Goal: Task Accomplishment & Management: Manage account settings

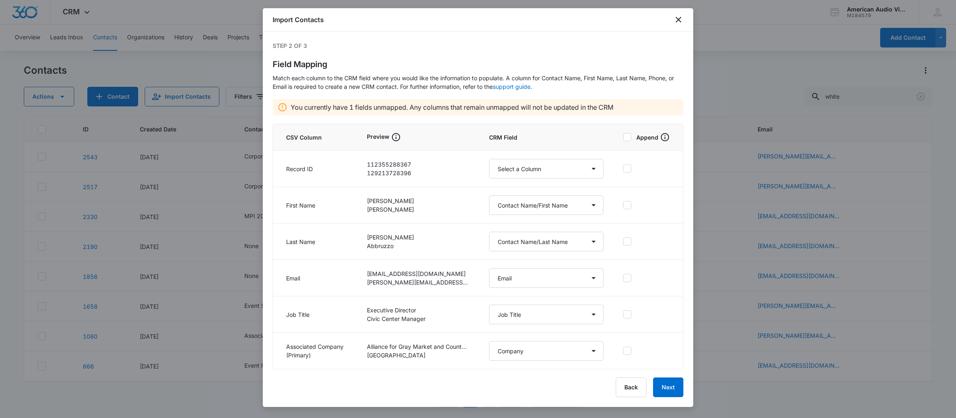
select select "78"
select select "79"
select select "185"
select select "360"
select select "359"
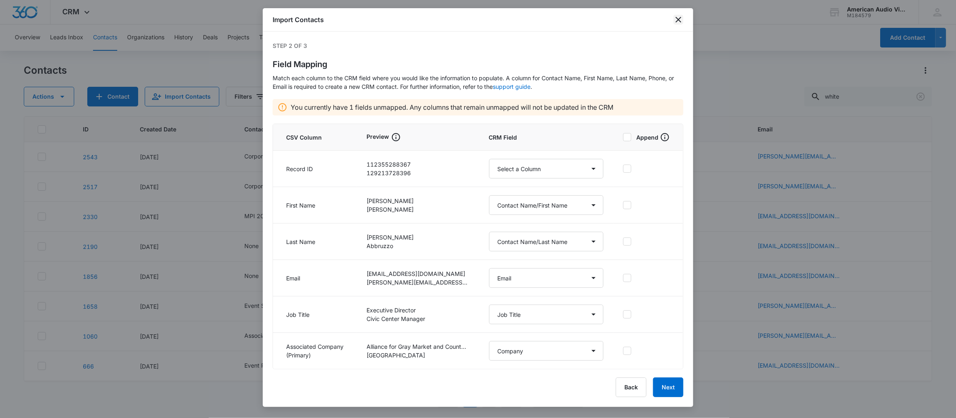
click at [679, 20] on icon "close" at bounding box center [678, 20] width 6 height 6
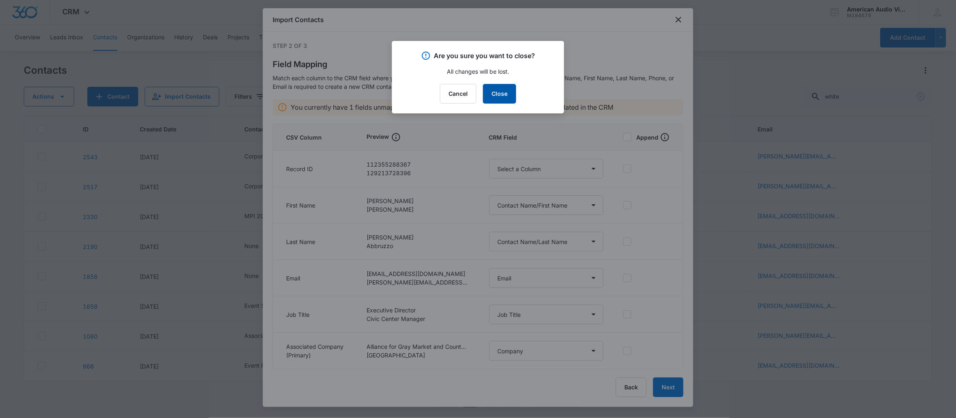
click at [494, 96] on button "Close" at bounding box center [499, 94] width 33 height 20
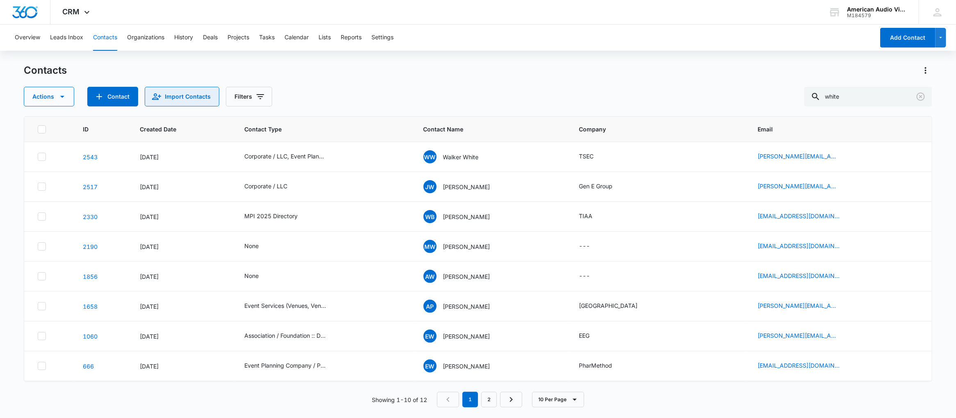
click at [159, 98] on icon "Import Contacts" at bounding box center [157, 97] width 10 height 10
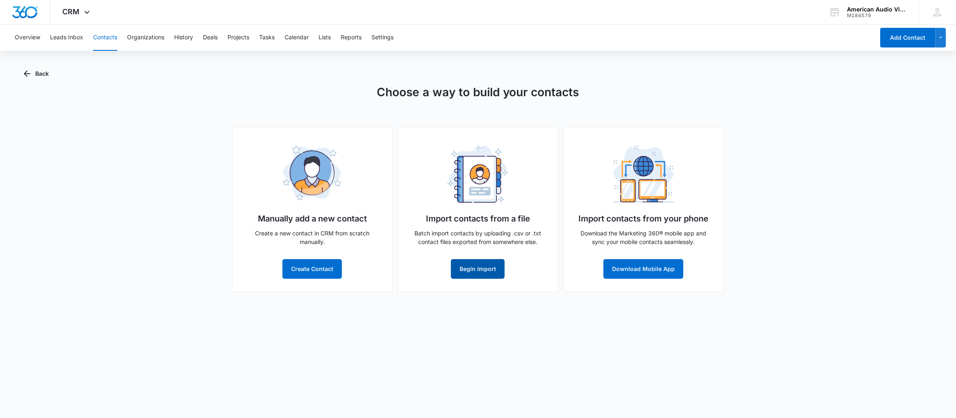
click at [470, 266] on button "Begin Import" at bounding box center [478, 269] width 54 height 20
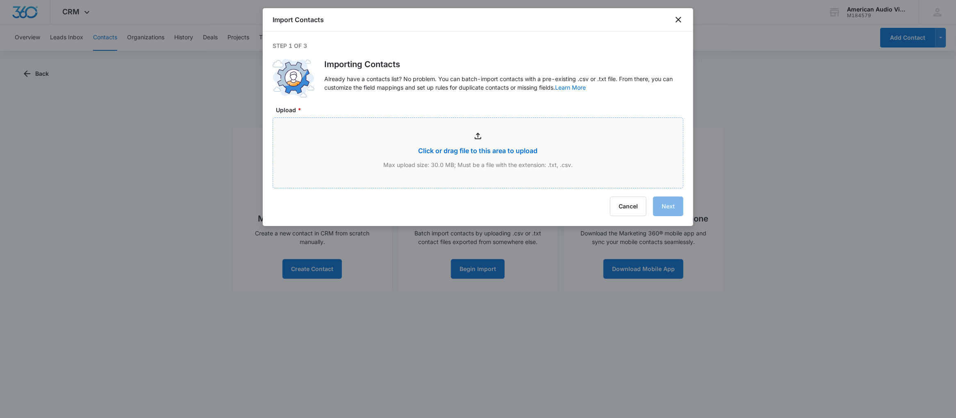
type input "C:\fakepath\Hubspot->M360_081525.csv"
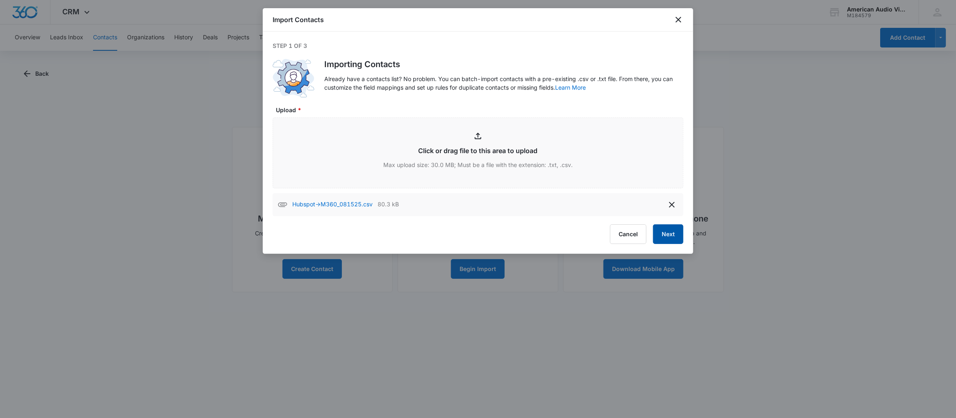
click at [669, 236] on button "Next" at bounding box center [668, 235] width 30 height 20
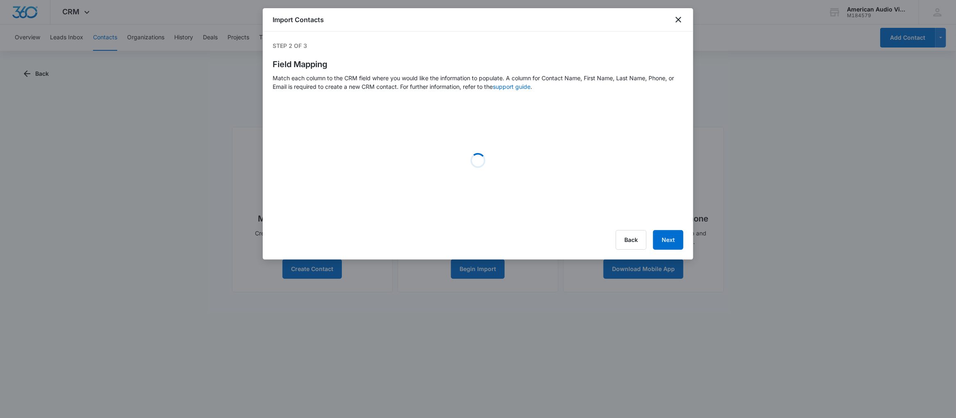
select select "78"
select select "79"
select select "185"
select select "360"
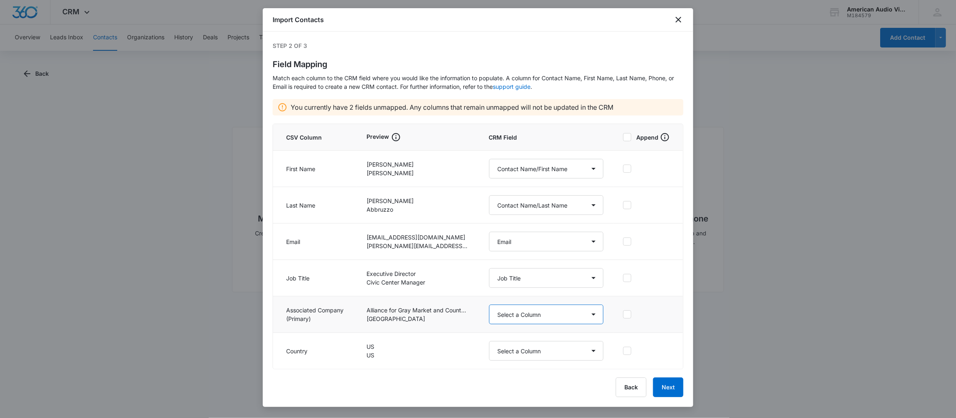
click at [556, 317] on select "Select a Column Address/City Address/Country Address/State Address/Street Addre…" at bounding box center [546, 315] width 114 height 20
select select "359"
click at [489, 305] on select "Select a Column Address/City Address/Country Address/State Address/Street Addre…" at bounding box center [546, 315] width 114 height 20
click at [538, 352] on select "Select a Column Address/City Address/Country Address/State Address/Street Addre…" at bounding box center [546, 351] width 114 height 20
select select "386"
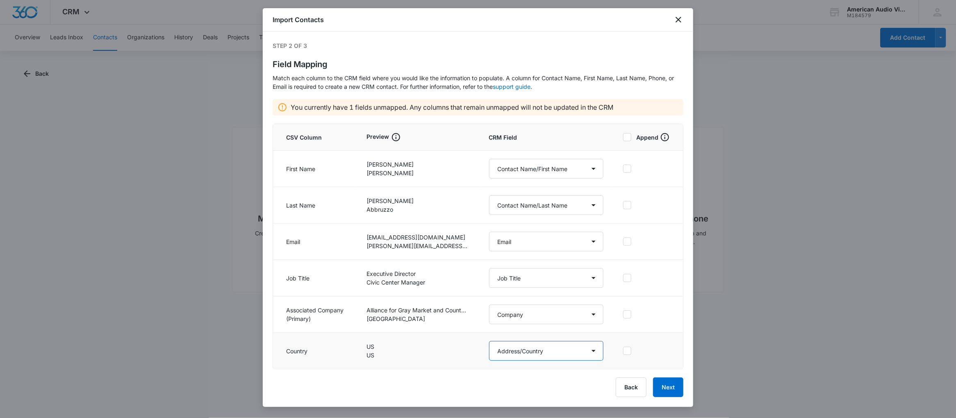
click at [489, 341] on select "Select a Column Address/City Address/Country Address/State Address/Street Addre…" at bounding box center [546, 351] width 114 height 20
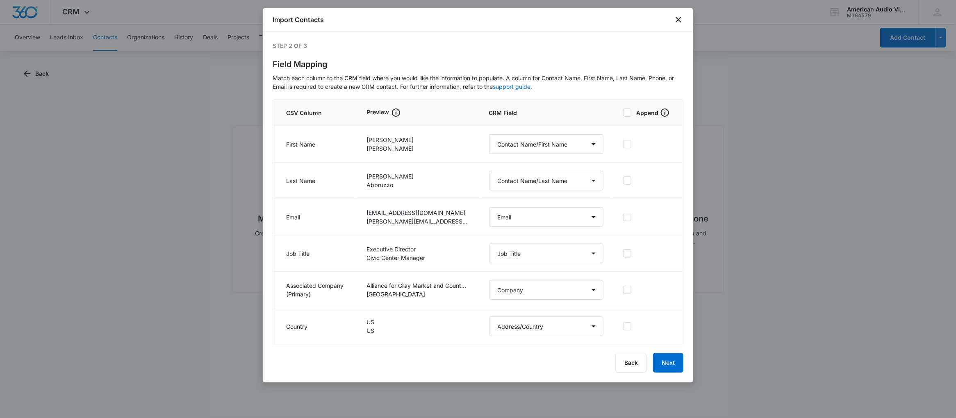
click at [629, 114] on icon at bounding box center [626, 112] width 7 height 7
click at [623, 114] on input "Append" at bounding box center [623, 113] width 0 height 6
click at [676, 360] on button "Next" at bounding box center [668, 363] width 30 height 20
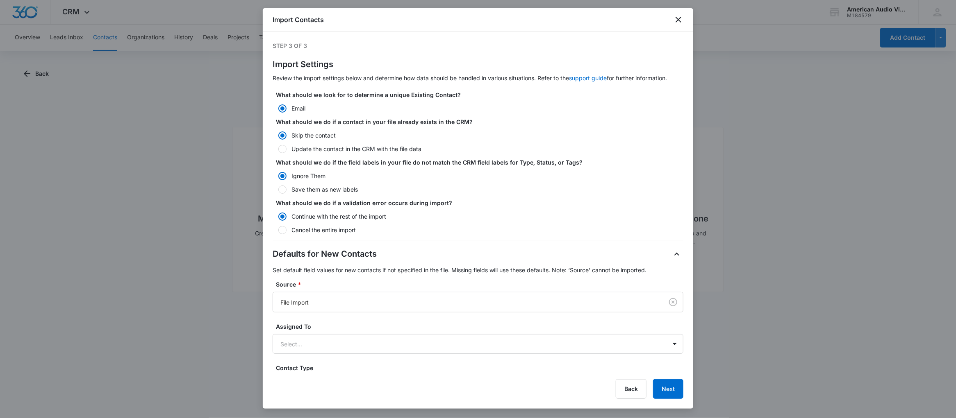
click at [279, 153] on div at bounding box center [282, 149] width 8 height 8
click at [278, 152] on input "Update the contact in the CRM with the file data" at bounding box center [276, 149] width 6 height 6
radio input "false"
radio input "true"
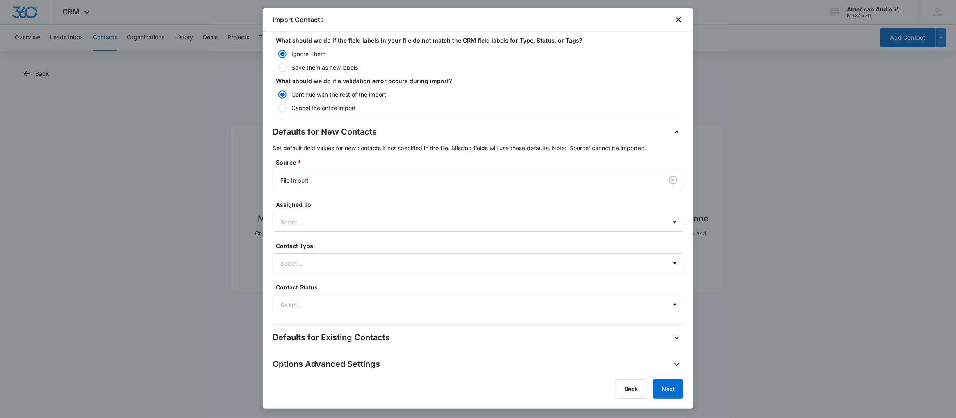
scroll to position [131, 0]
click at [475, 266] on div at bounding box center [467, 264] width 375 height 10
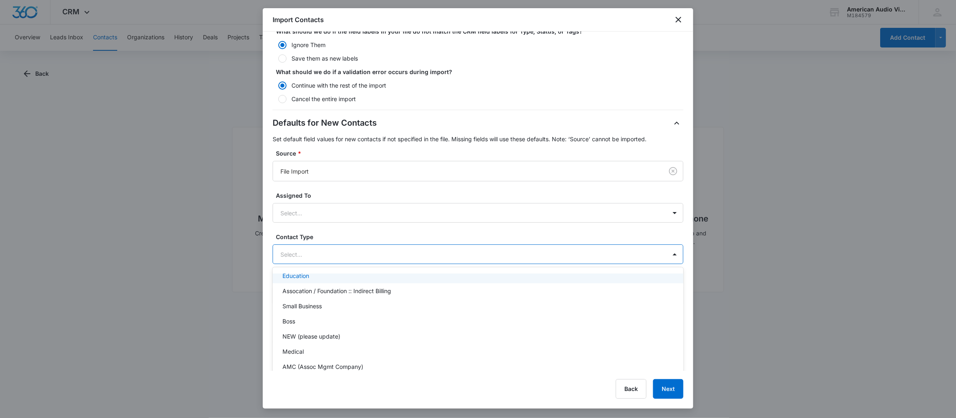
scroll to position [120, 0]
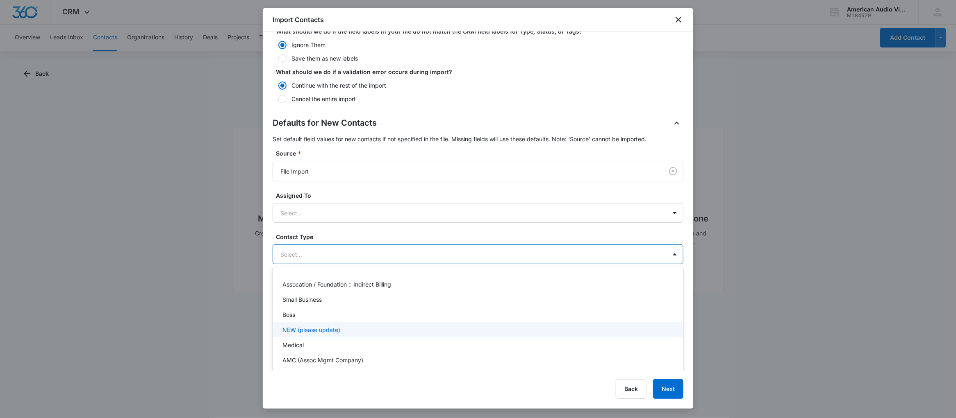
click at [329, 334] on p "NEW (please update)" at bounding box center [311, 330] width 58 height 9
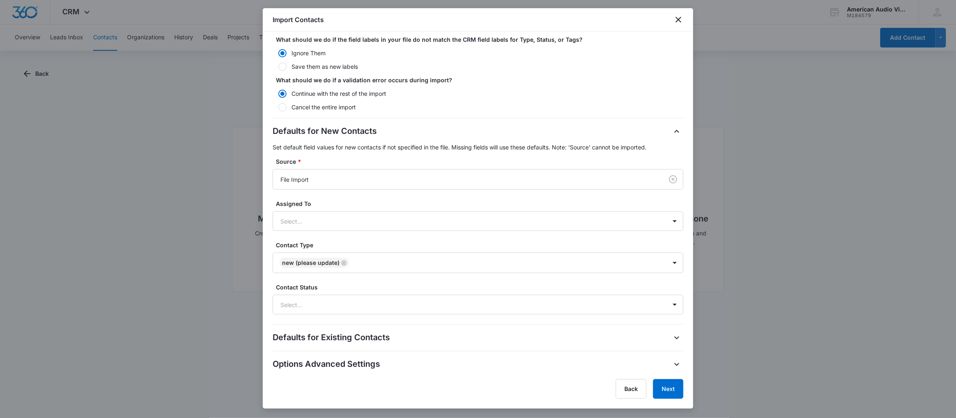
click at [264, 291] on div "Step 3 of 3 Import Settings Review the import settings below and determine how …" at bounding box center [478, 202] width 430 height 340
click at [307, 304] on div at bounding box center [467, 305] width 375 height 10
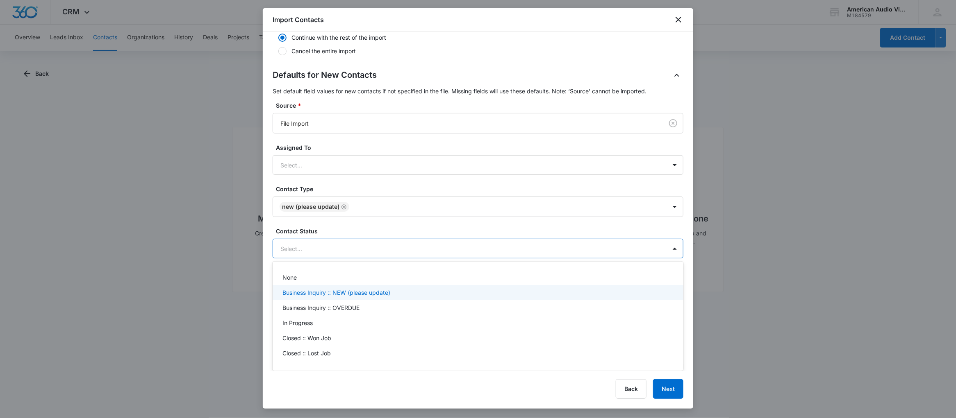
scroll to position [188, 0]
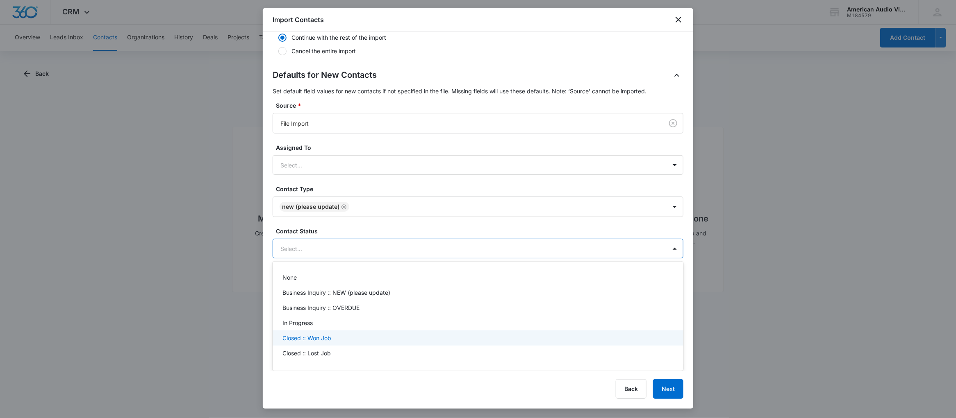
click at [315, 334] on p "Closed :: Won Job" at bounding box center [306, 338] width 49 height 9
click at [304, 318] on div "In Progress" at bounding box center [478, 323] width 411 height 15
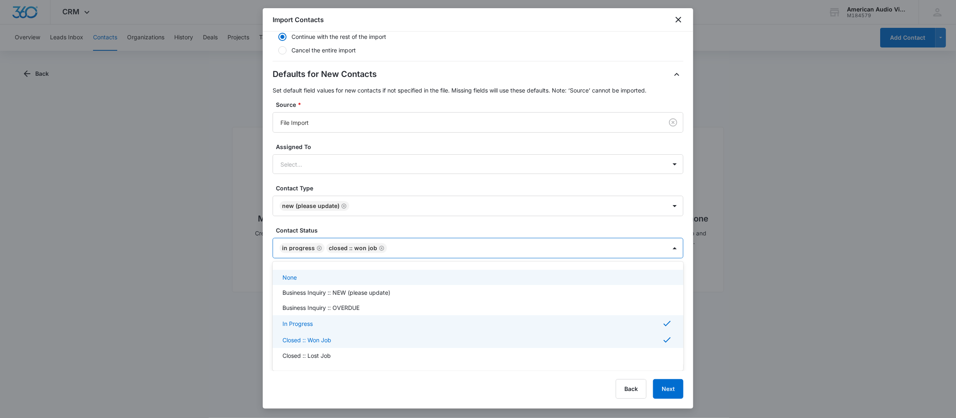
click at [381, 250] on icon "Remove Closed :: Won Job" at bounding box center [382, 248] width 6 height 6
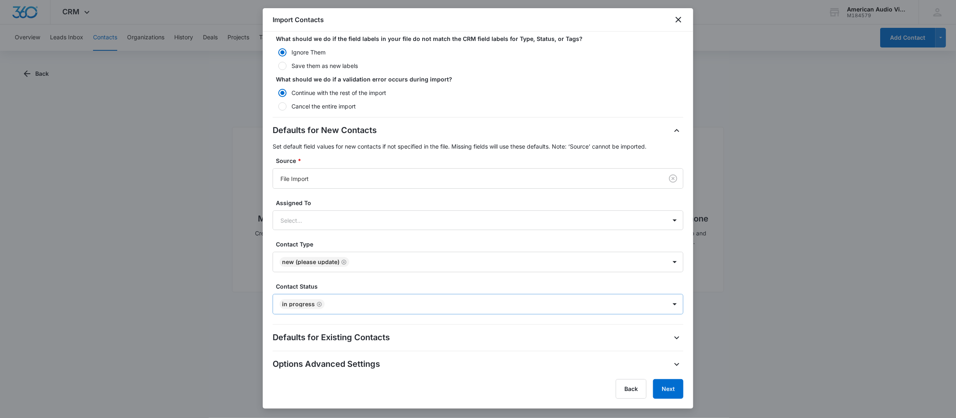
click at [267, 277] on div "Step 3 of 3 Import Settings Review the import settings below and determine how …" at bounding box center [478, 202] width 430 height 340
click at [632, 389] on button "Back" at bounding box center [631, 389] width 31 height 20
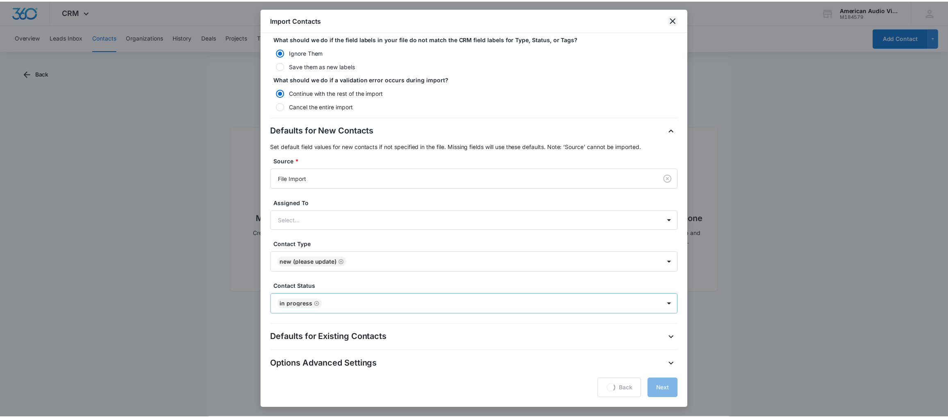
scroll to position [0, 0]
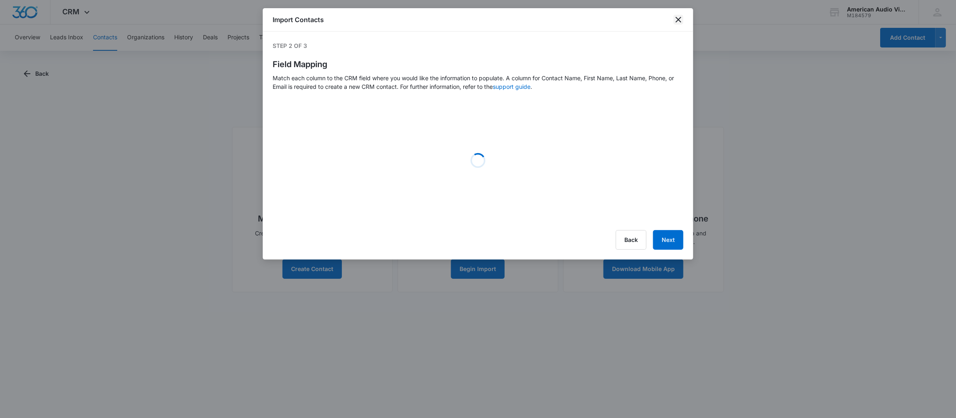
click at [678, 19] on icon "close" at bounding box center [678, 20] width 6 height 6
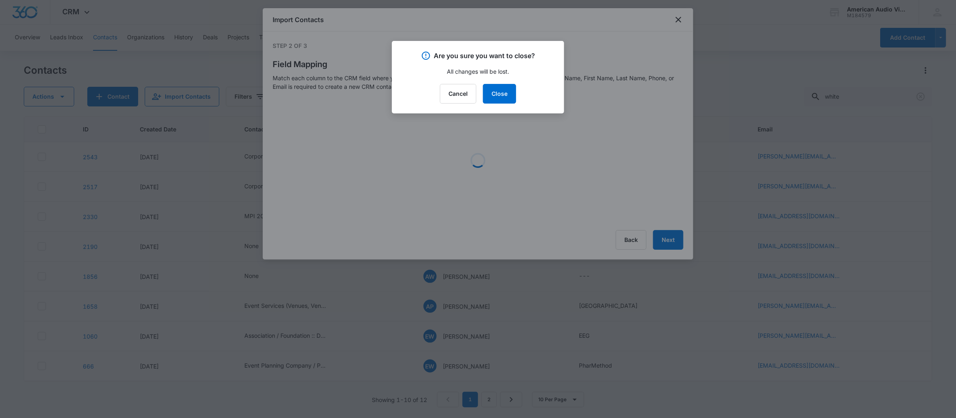
select select "78"
select select "79"
select select "185"
select select "360"
select select "359"
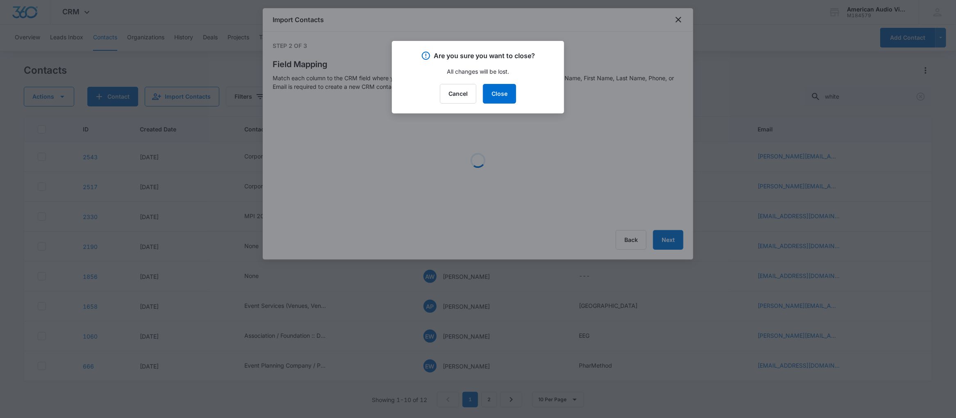
select select "386"
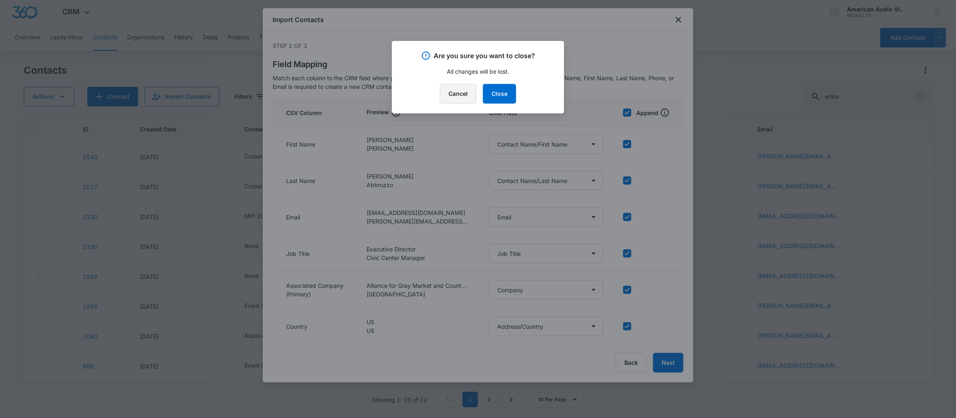
click at [466, 95] on button "Cancel" at bounding box center [458, 94] width 36 height 20
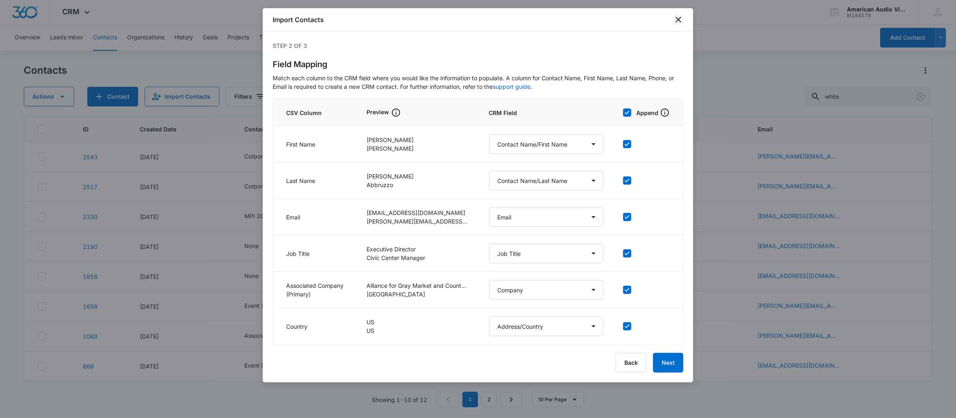
click at [680, 19] on icon "close" at bounding box center [678, 20] width 10 height 10
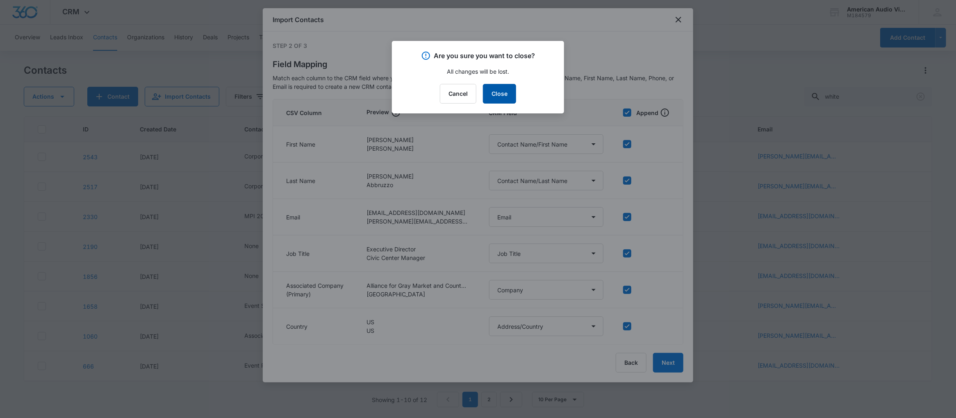
click at [500, 98] on button "Close" at bounding box center [499, 94] width 33 height 20
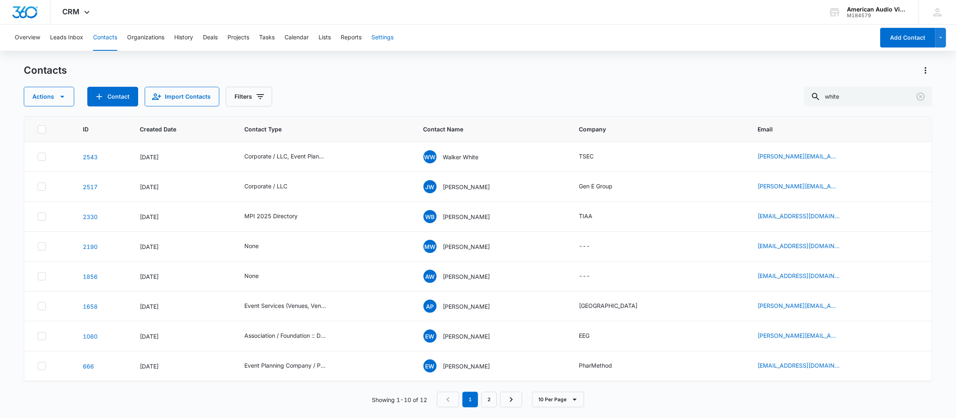
click at [393, 35] on button "Settings" at bounding box center [382, 38] width 22 height 26
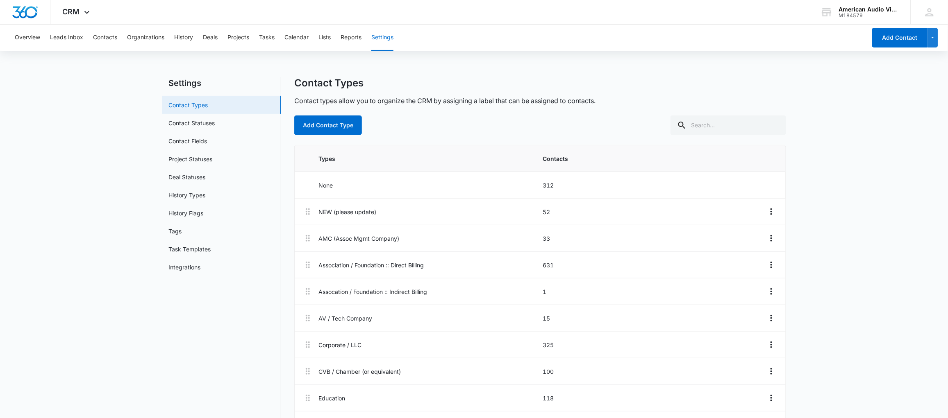
click at [200, 104] on link "Contact Types" at bounding box center [187, 105] width 39 height 9
click at [334, 120] on button "Add Contact Type" at bounding box center [328, 126] width 68 height 20
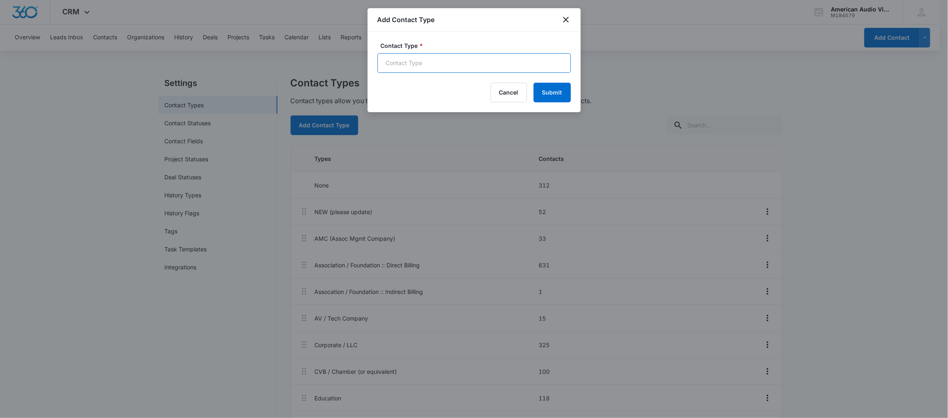
click at [492, 68] on input "Contact Type *" at bounding box center [473, 63] width 193 height 20
drag, startPoint x: 483, startPoint y: 67, endPoint x: 375, endPoint y: 65, distance: 107.8
click at [375, 65] on div "Contact Type * Imported from HubSpot Cancel Submit" at bounding box center [474, 72] width 213 height 81
click at [497, 65] on input "Imported from HubSpot" at bounding box center [473, 63] width 193 height 20
type input "Imported from HubSpot"
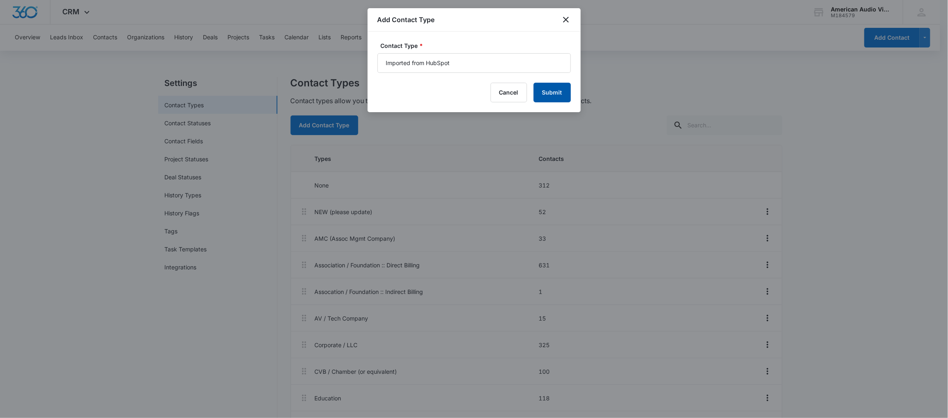
click at [546, 89] on button "Submit" at bounding box center [552, 93] width 37 height 20
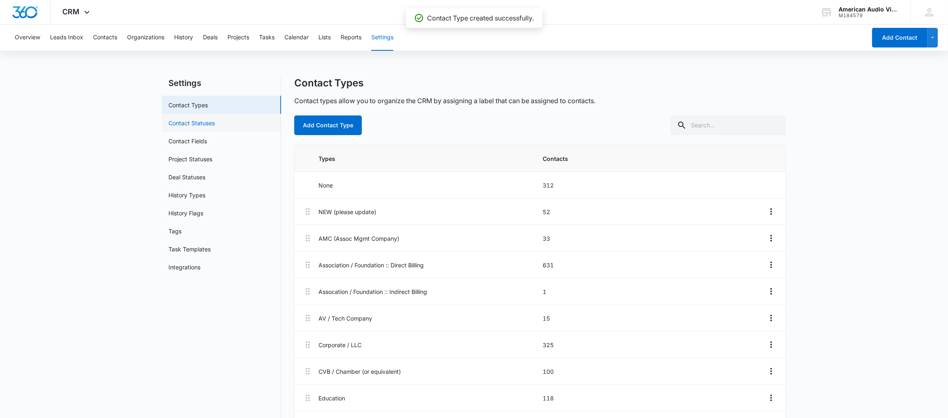
click at [205, 121] on link "Contact Statuses" at bounding box center [191, 123] width 46 height 9
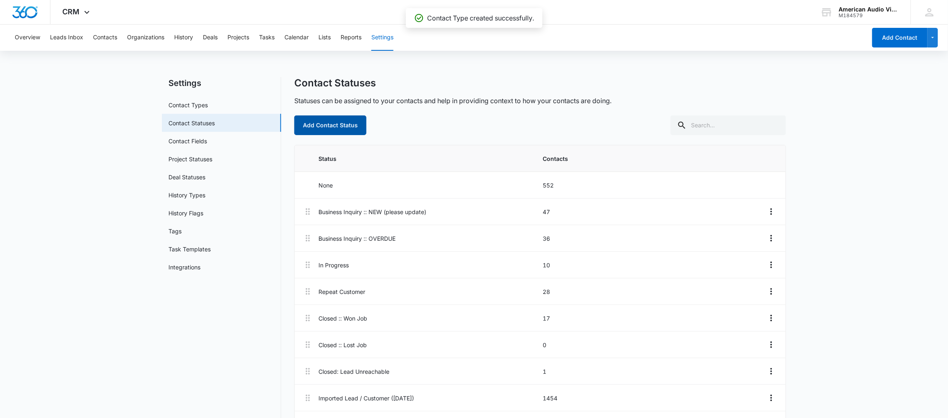
click at [341, 126] on button "Add Contact Status" at bounding box center [330, 126] width 72 height 20
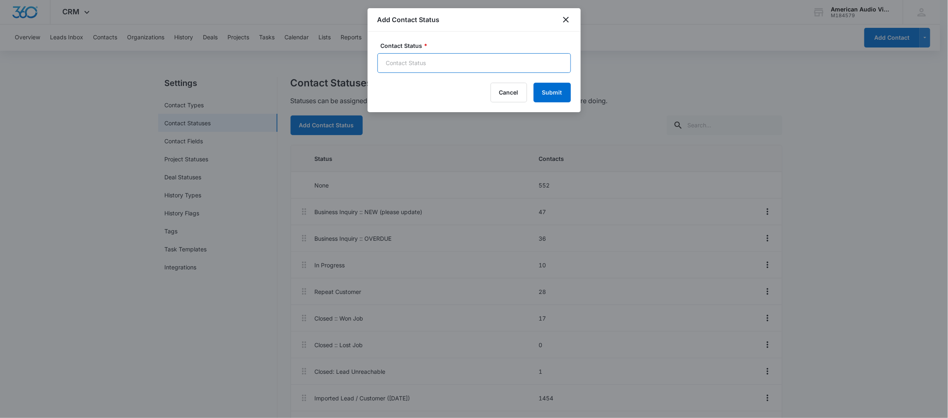
click at [418, 61] on input "Contact Status *" at bounding box center [473, 63] width 193 height 20
paste input "Imported from HubSpot"
type input "Imported from HubSpot"
click at [547, 93] on button "Submit" at bounding box center [552, 93] width 37 height 20
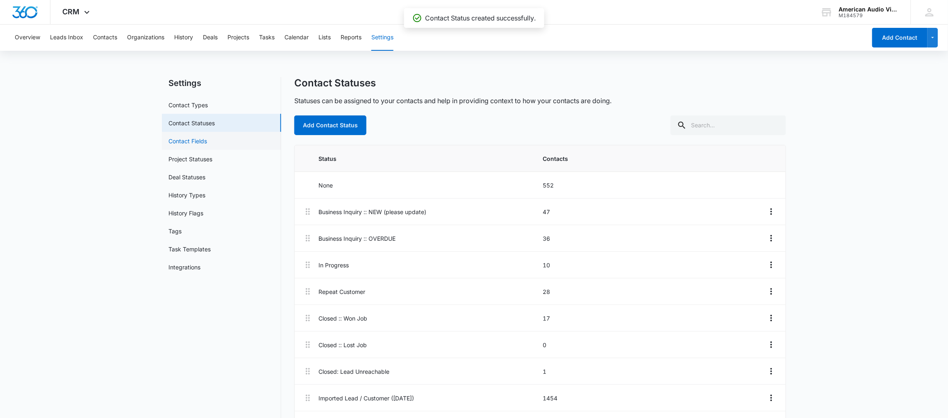
click at [202, 137] on link "Contact Fields" at bounding box center [187, 141] width 39 height 9
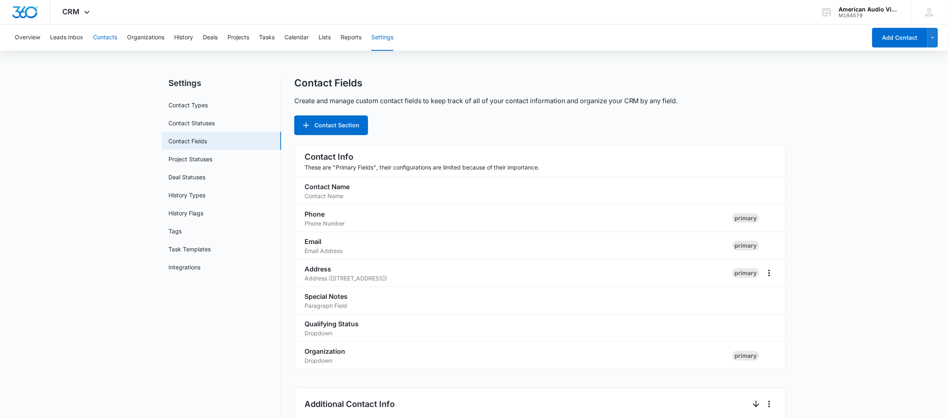
click at [97, 35] on button "Contacts" at bounding box center [105, 38] width 24 height 26
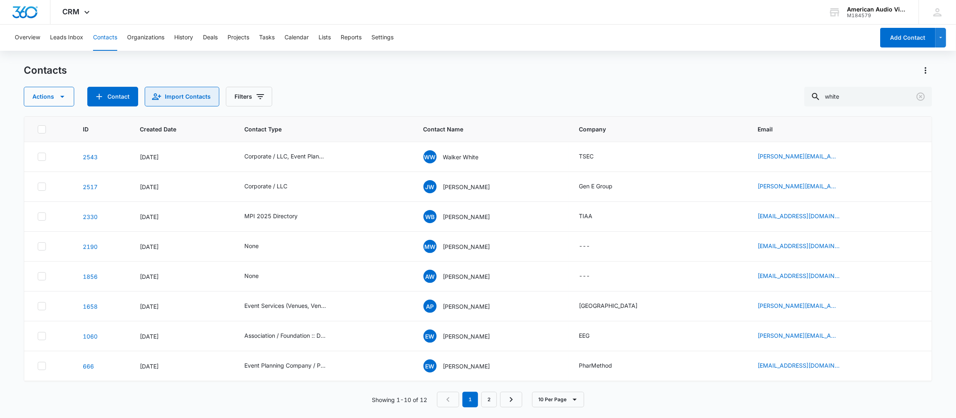
click at [180, 101] on button "Import Contacts" at bounding box center [182, 97] width 75 height 20
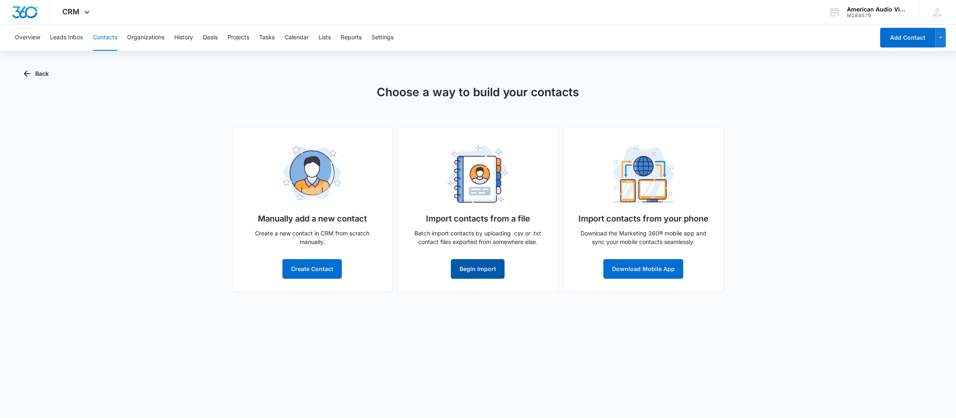
click at [485, 266] on button "Begin Import" at bounding box center [478, 269] width 54 height 20
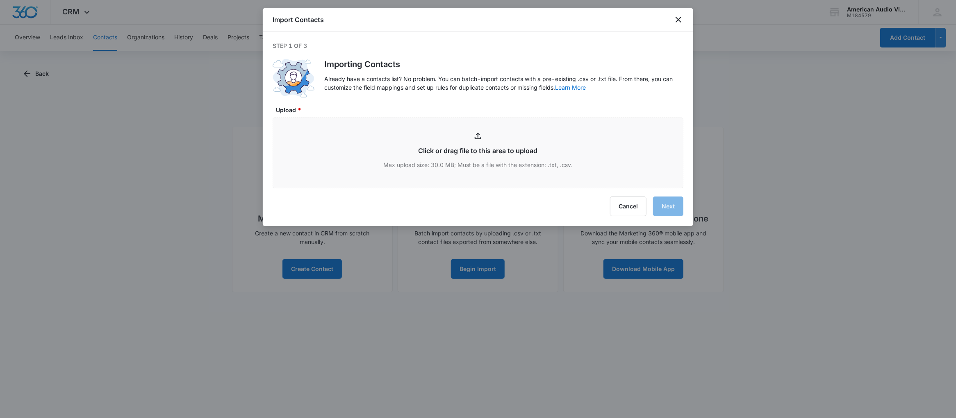
type input "C:\fakepath\Hubspot->M360_081525.csv"
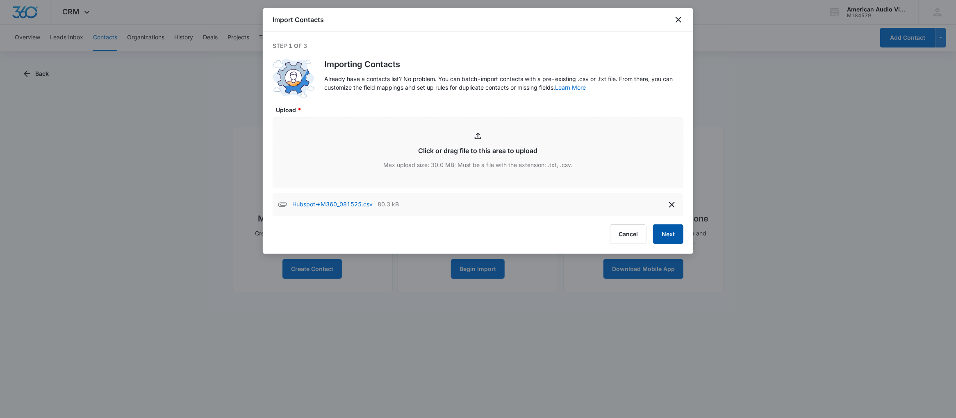
click at [671, 238] on button "Next" at bounding box center [668, 235] width 30 height 20
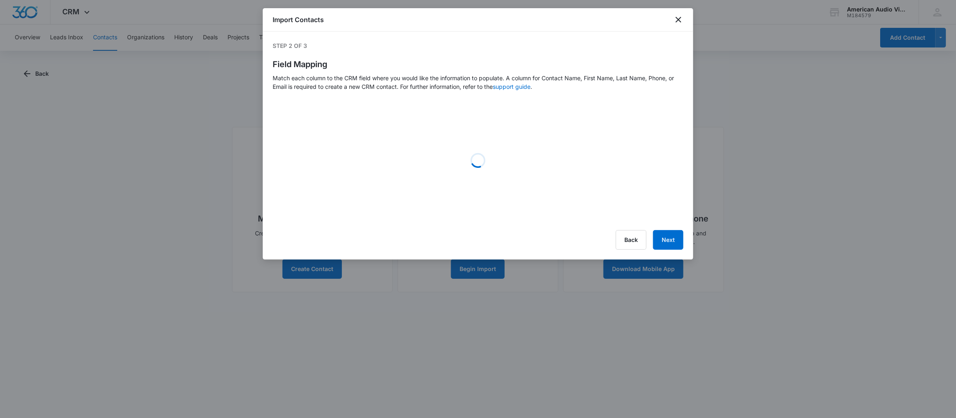
select select "78"
select select "79"
select select "185"
select select "360"
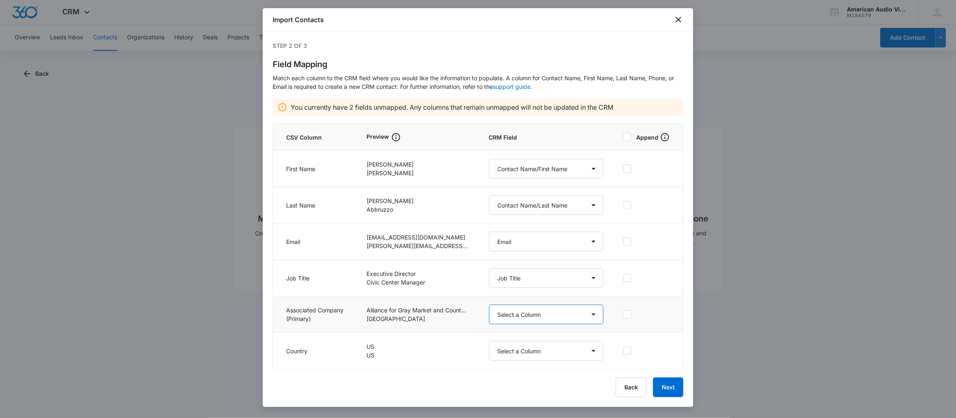
click at [596, 313] on select "Select a Column Address/City Address/Country Address/State Address/Street Addre…" at bounding box center [546, 315] width 114 height 20
select select "359"
click at [489, 305] on select "Select a Column Address/City Address/Country Address/State Address/Street Addre…" at bounding box center [546, 315] width 114 height 20
click at [595, 352] on select "Select a Column Address/City Address/Country Address/State Address/Street Addre…" at bounding box center [546, 351] width 114 height 20
select select "386"
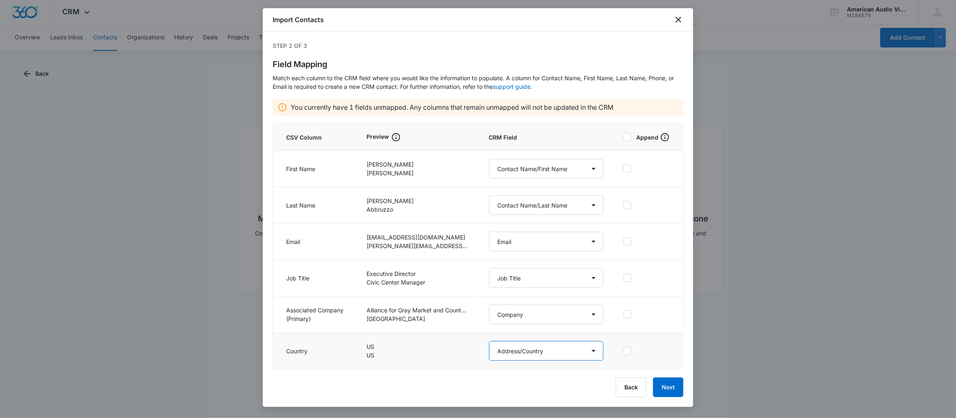
click at [489, 341] on select "Select a Column Address/City Address/Country Address/State Address/Street Addre…" at bounding box center [546, 351] width 114 height 20
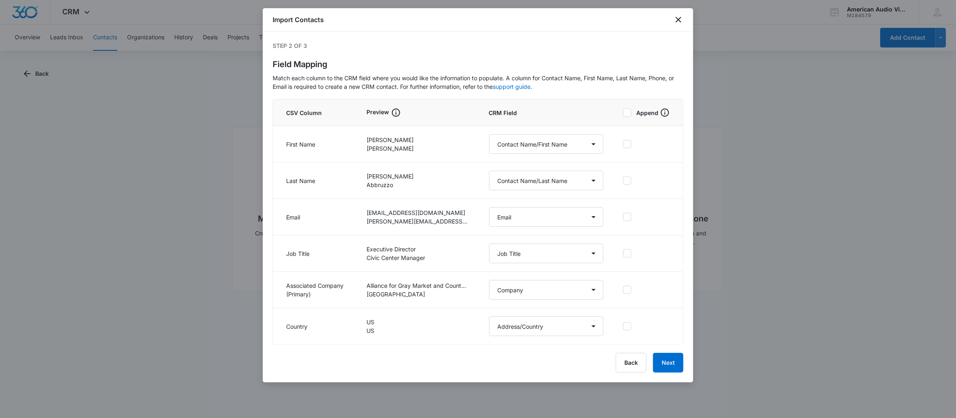
click at [630, 113] on icon at bounding box center [626, 112] width 7 height 7
click at [623, 113] on input "Append" at bounding box center [623, 113] width 0 height 6
click at [671, 360] on button "Next" at bounding box center [668, 363] width 30 height 20
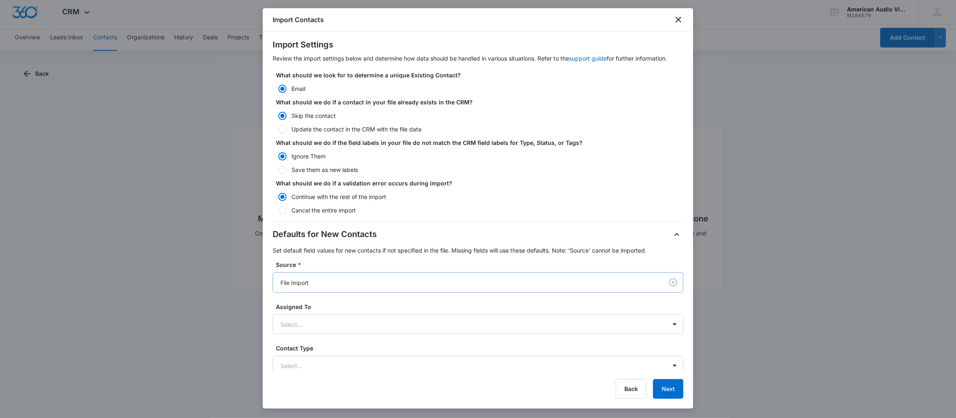
scroll to position [31, 0]
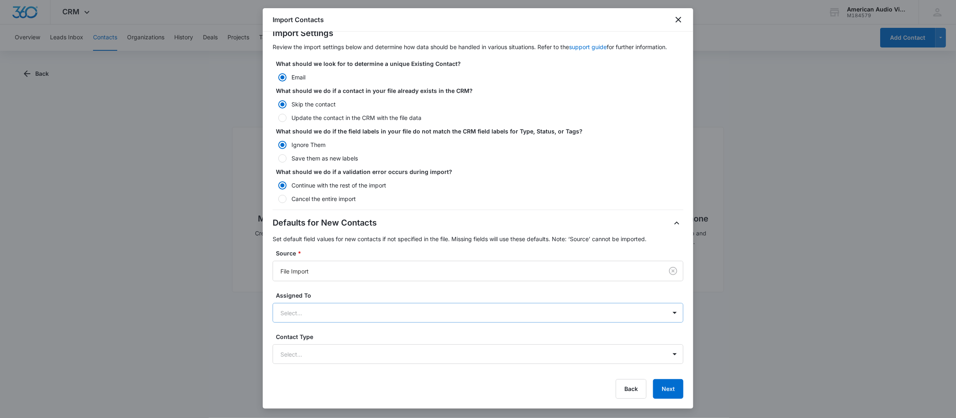
click at [604, 318] on div at bounding box center [467, 313] width 375 height 10
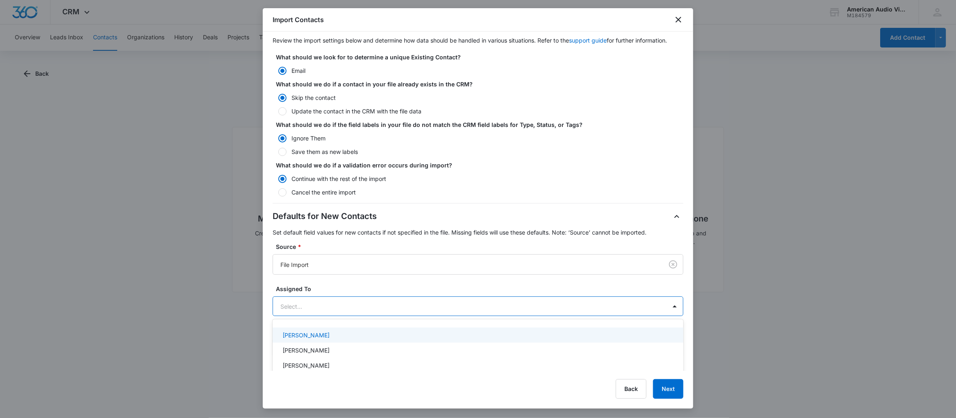
click at [608, 289] on div "Defaults for New Contacts Set default field values for new contacts if not spec…" at bounding box center [478, 304] width 411 height 189
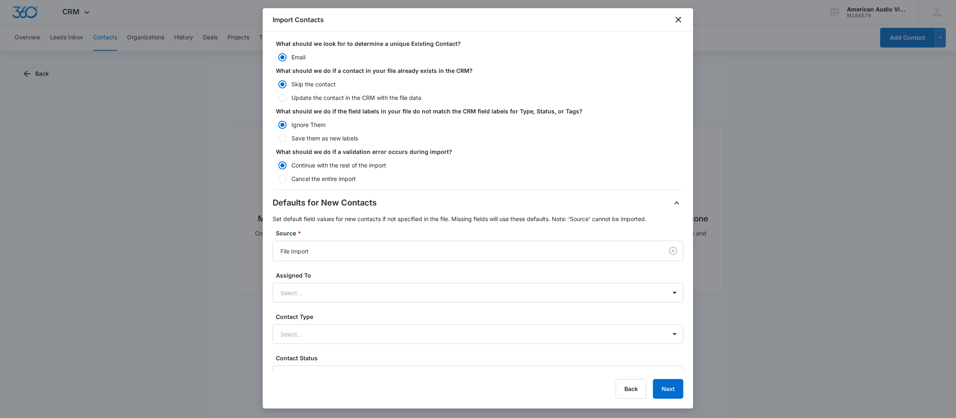
scroll to position [64, 0]
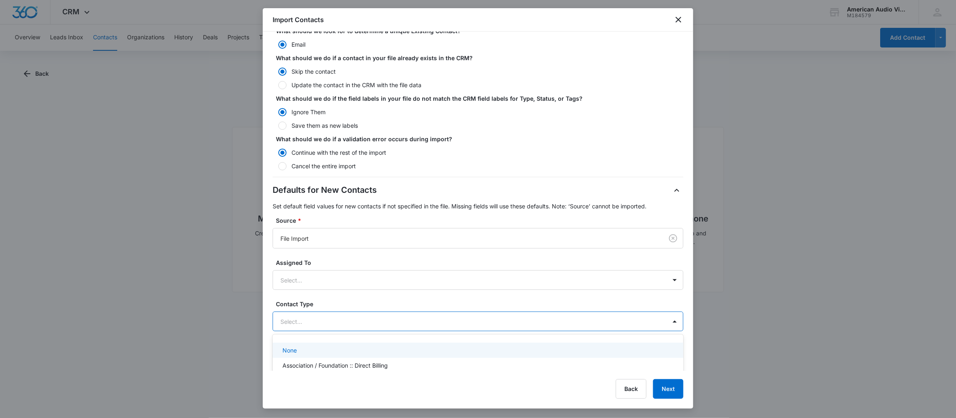
click at [465, 327] on div at bounding box center [467, 322] width 375 height 10
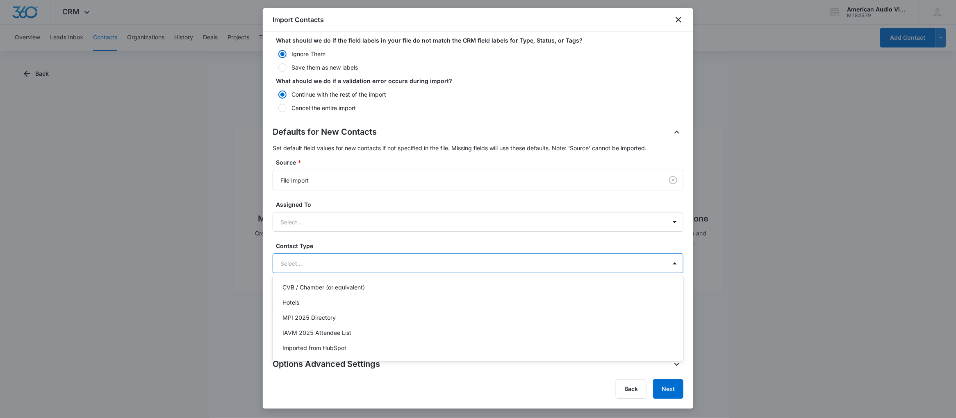
scroll to position [234, 0]
click at [344, 344] on p "Imported from HubSpot" at bounding box center [314, 346] width 64 height 9
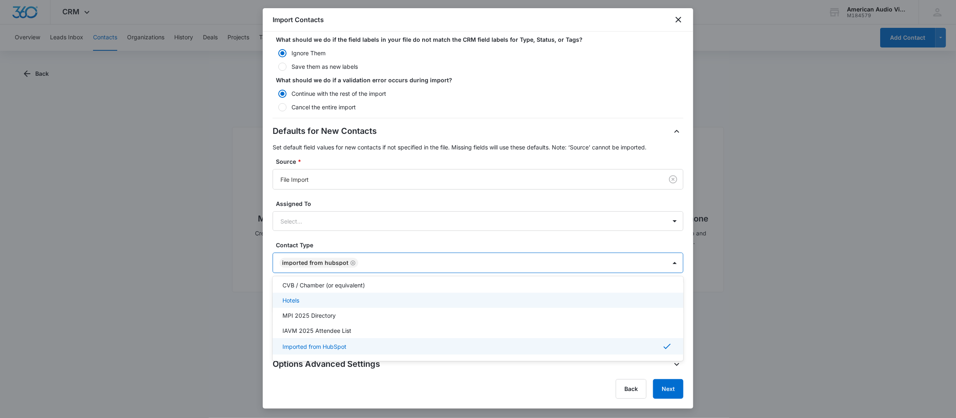
click at [264, 307] on div "Step 3 of 3 Import Settings Review the import settings below and determine how …" at bounding box center [478, 202] width 430 height 340
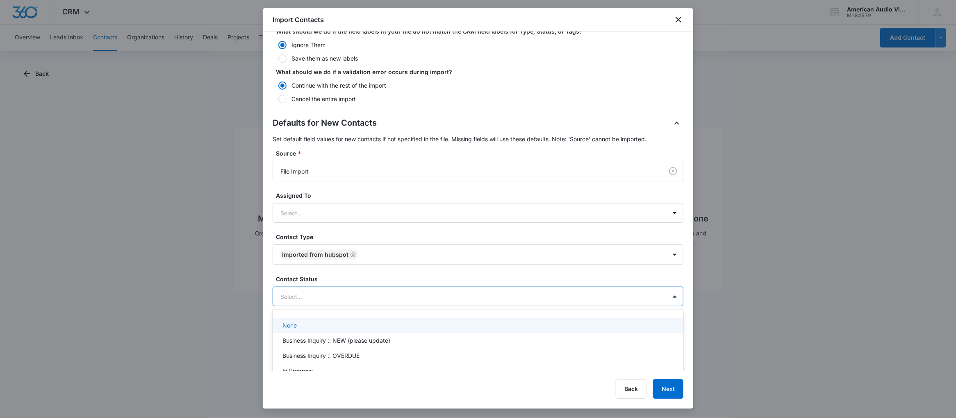
click at [383, 302] on div at bounding box center [467, 297] width 375 height 10
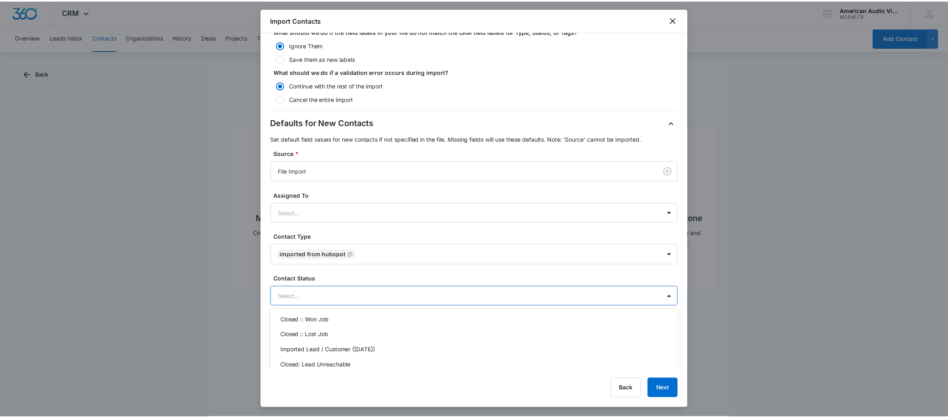
scroll to position [74, 0]
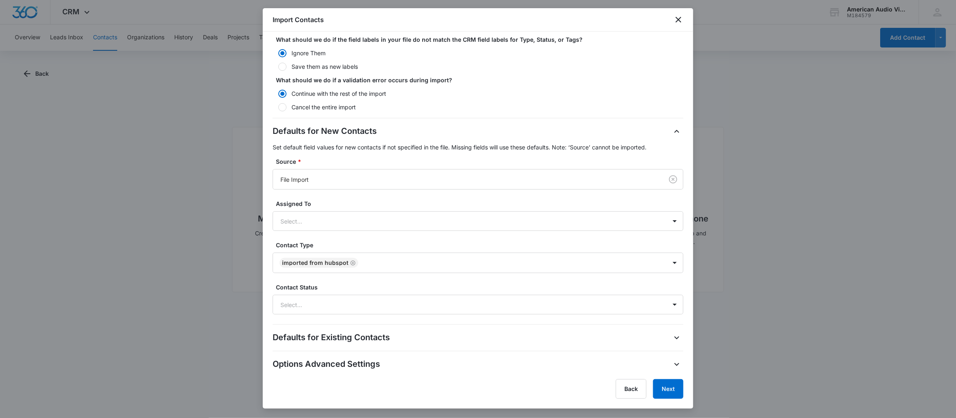
click at [270, 349] on div "Step 3 of 3 Import Settings Review the import settings below and determine how …" at bounding box center [478, 202] width 430 height 340
click at [679, 20] on icon "close" at bounding box center [678, 20] width 6 height 6
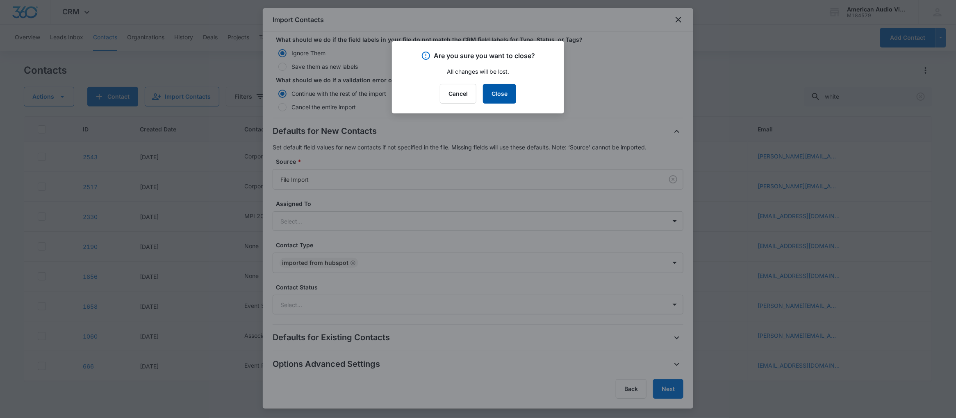
click at [501, 97] on button "Close" at bounding box center [499, 94] width 33 height 20
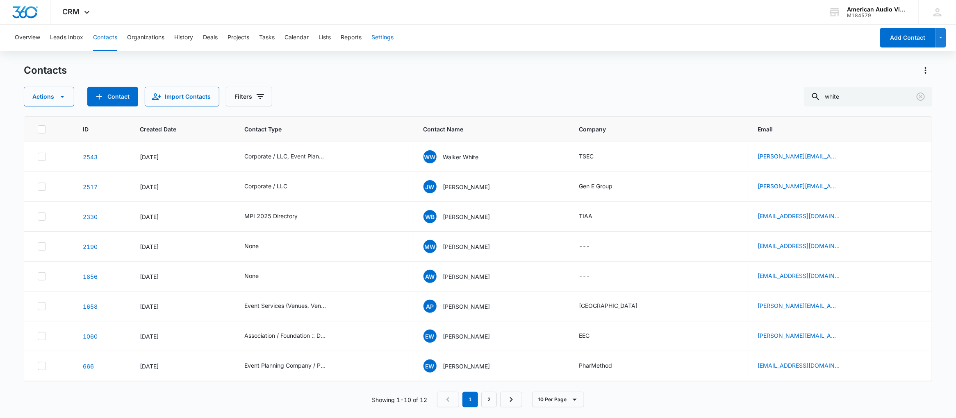
click at [387, 38] on button "Settings" at bounding box center [382, 38] width 22 height 26
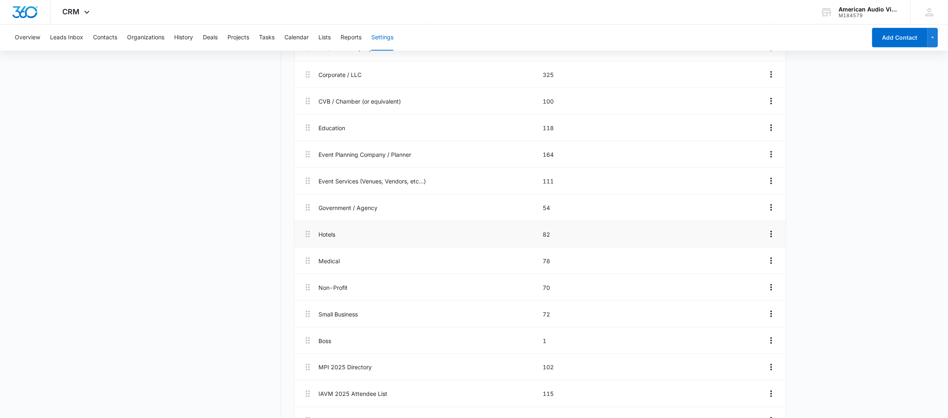
scroll to position [298, 0]
click at [328, 396] on p "Imported from HubSpot" at bounding box center [427, 395] width 219 height 9
click at [308, 396] on icon at bounding box center [308, 395] width 10 height 10
click at [771, 393] on icon "Overflow Menu" at bounding box center [771, 395] width 10 height 10
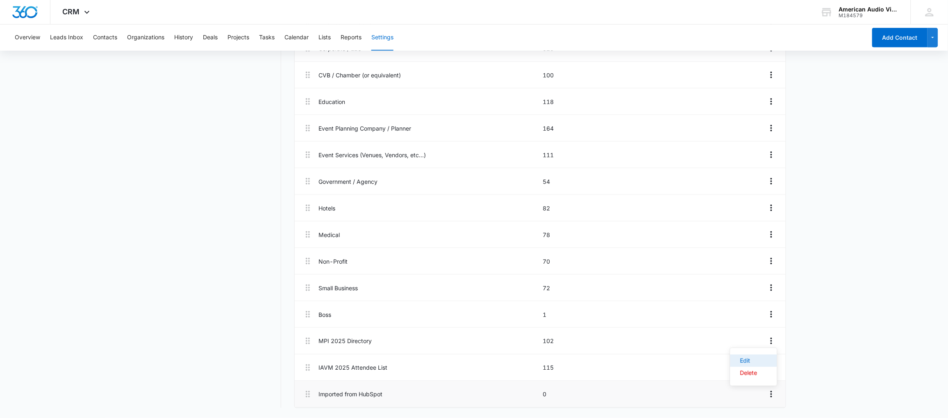
click at [744, 359] on div "Edit" at bounding box center [748, 361] width 17 height 6
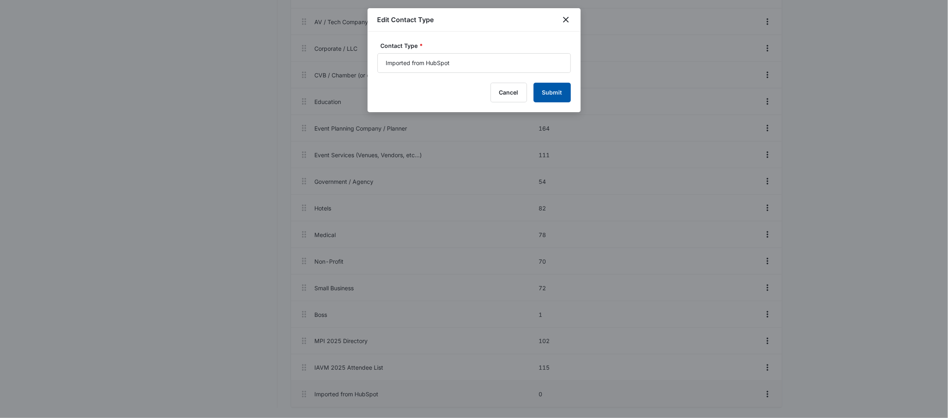
click at [546, 93] on button "Submit" at bounding box center [552, 93] width 37 height 20
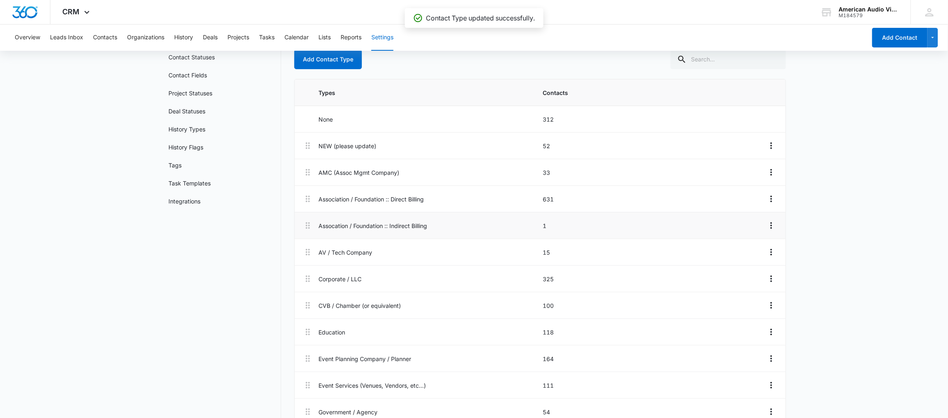
scroll to position [0, 0]
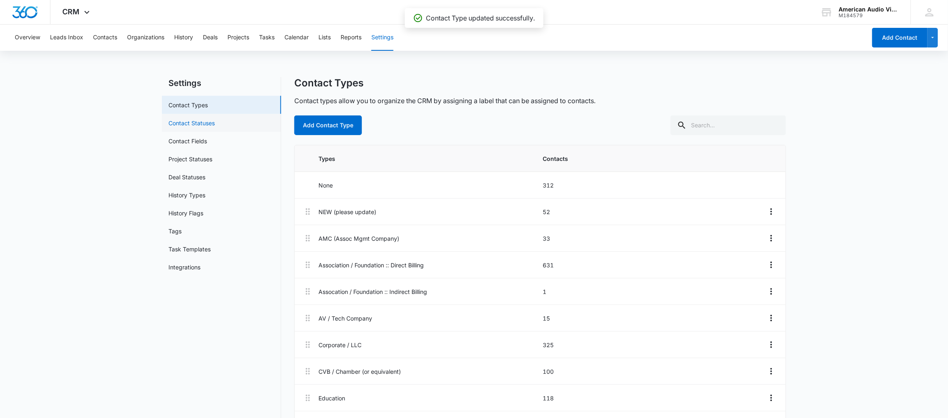
click at [190, 123] on link "Contact Statuses" at bounding box center [191, 123] width 46 height 9
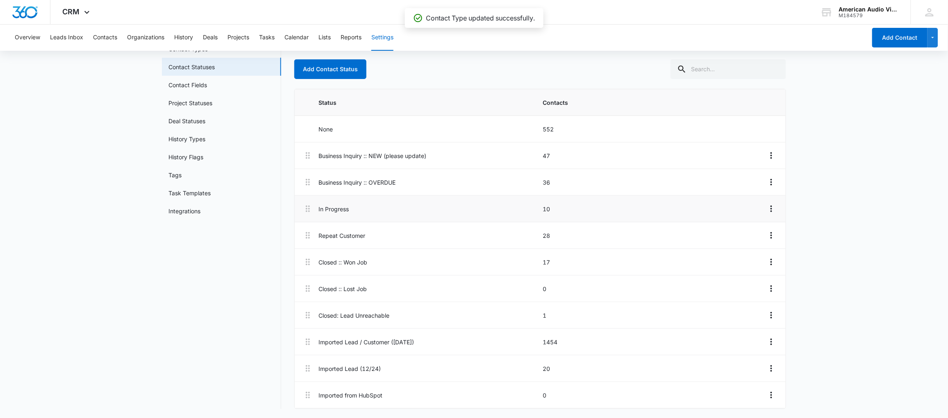
scroll to position [58, 0]
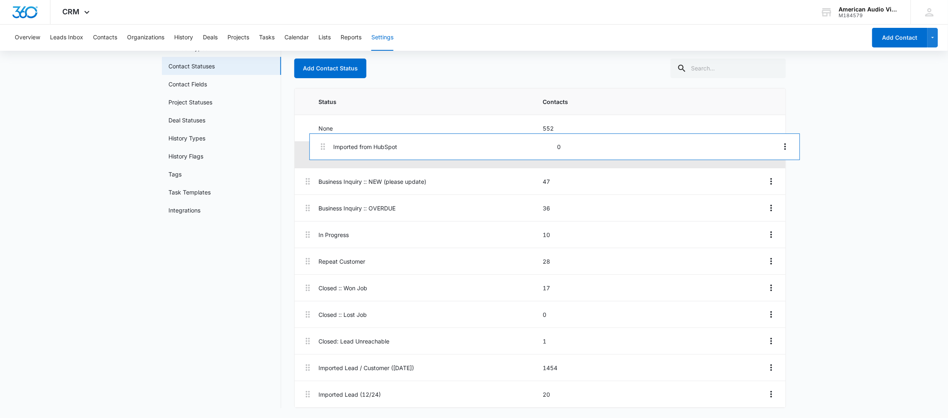
drag, startPoint x: 307, startPoint y: 392, endPoint x: 322, endPoint y: 142, distance: 250.4
click at [322, 142] on div "Business Inquiry :: NEW (please update) 47 Business Inquiry :: OVERDUE 36 In Pr…" at bounding box center [540, 275] width 491 height 266
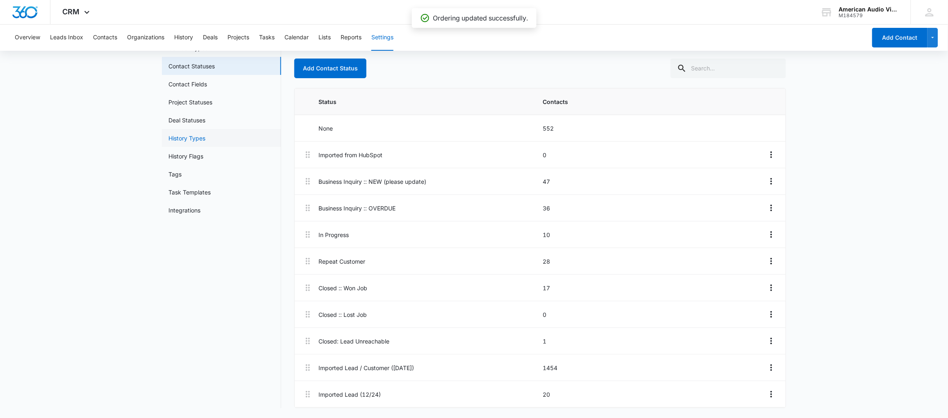
scroll to position [34, 0]
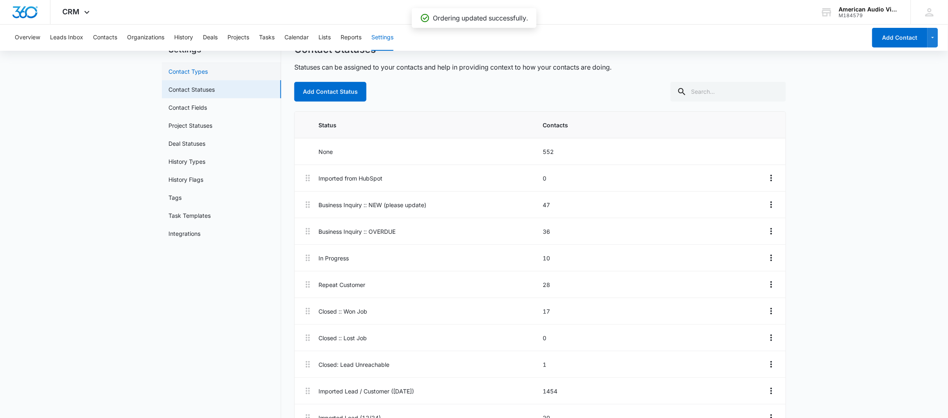
click at [188, 71] on link "Contact Types" at bounding box center [187, 71] width 39 height 9
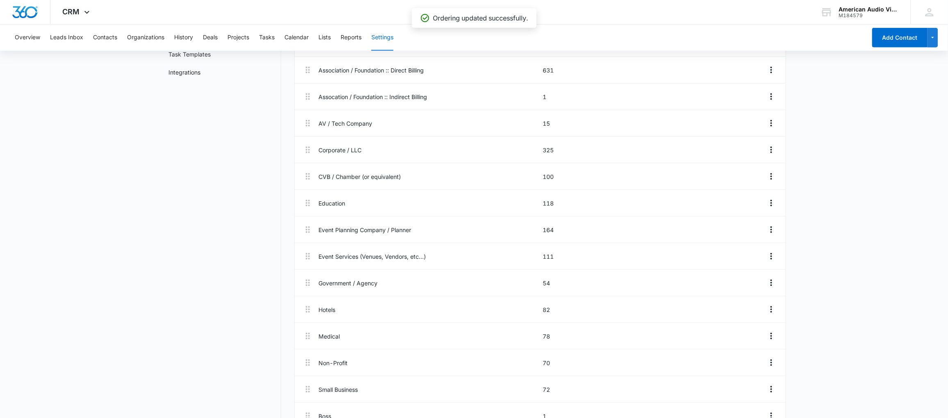
scroll to position [298, 0]
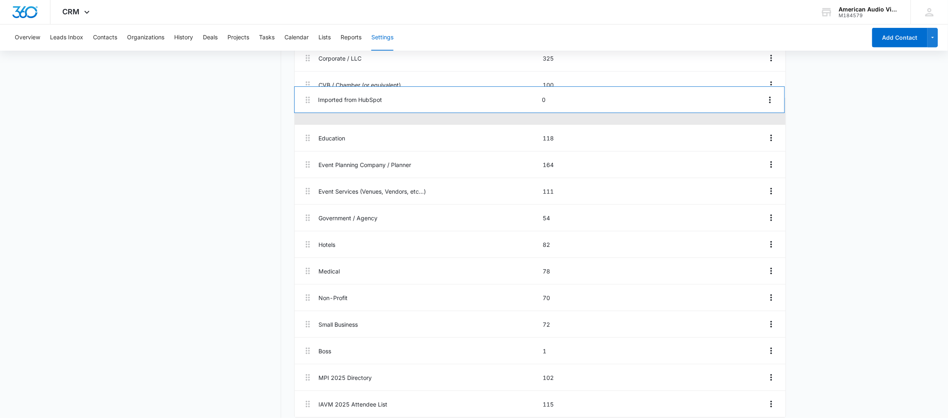
drag, startPoint x: 311, startPoint y: 395, endPoint x: 311, endPoint y: 97, distance: 298.3
click at [311, 97] on div "NEW (please update) 52 AMC (Assoc Mgmt Company) 33 Association / Foundation :: …" at bounding box center [540, 165] width 491 height 506
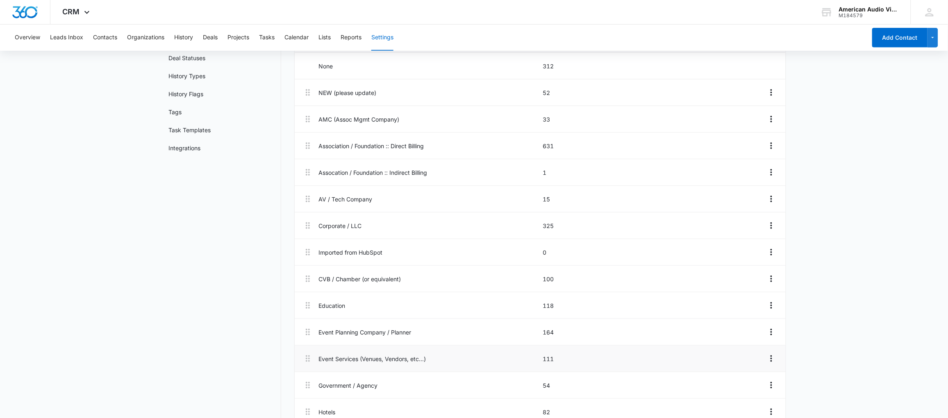
scroll to position [79, 0]
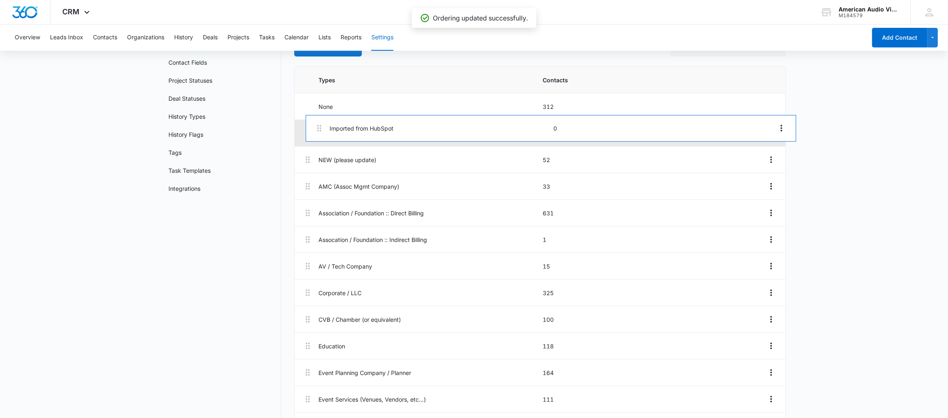
drag, startPoint x: 310, startPoint y: 294, endPoint x: 324, endPoint y: 125, distance: 169.0
click at [324, 125] on div "NEW (please update) 52 AMC (Assoc Mgmt Company) 33 Association / Foundation :: …" at bounding box center [540, 373] width 491 height 506
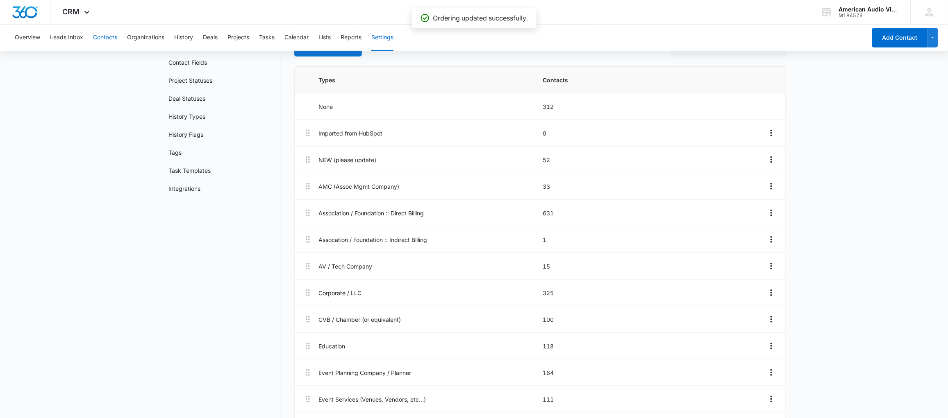
click at [107, 39] on button "Contacts" at bounding box center [105, 38] width 24 height 26
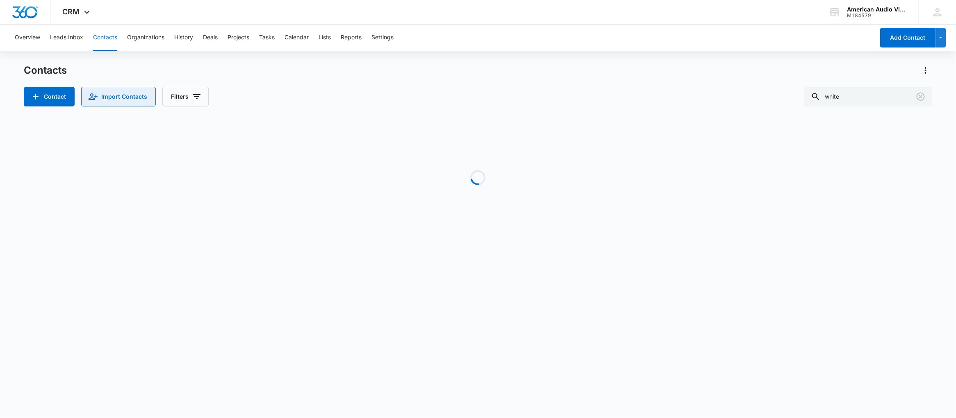
click at [121, 97] on button "Import Contacts" at bounding box center [118, 97] width 75 height 20
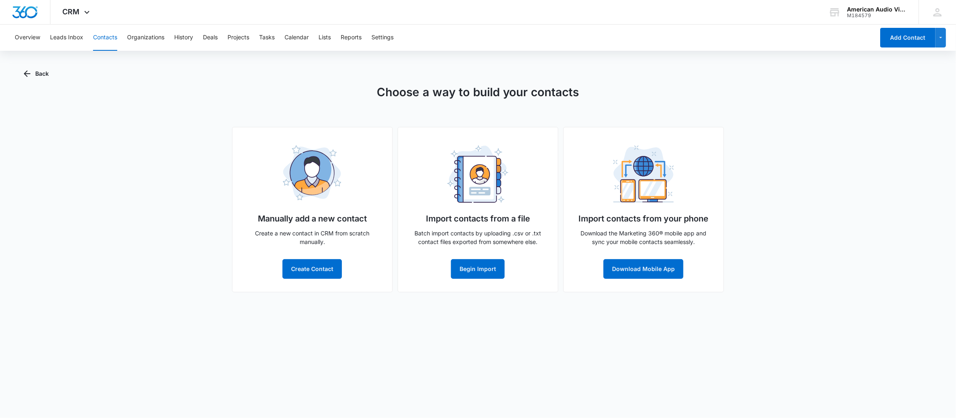
click at [461, 258] on div "Import contacts from a file Batch import contacts by uploading .csv or .txt con…" at bounding box center [478, 210] width 161 height 166
click at [464, 263] on button "Begin Import" at bounding box center [478, 269] width 54 height 20
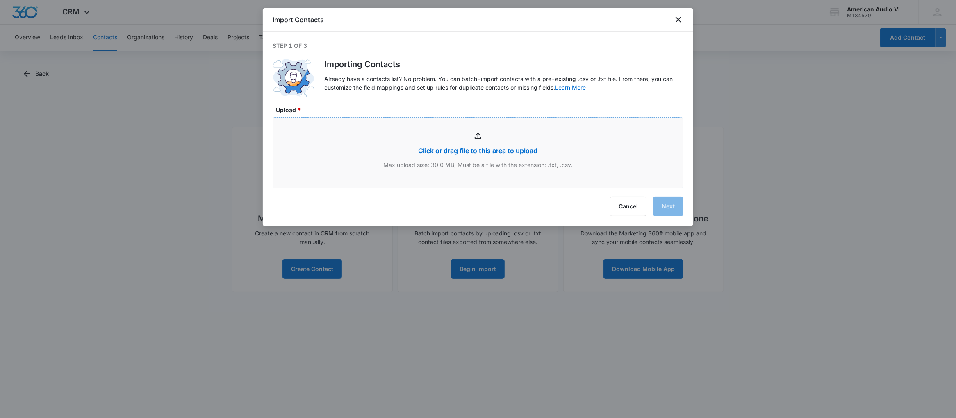
type input "C:\fakepath\Hubspot->M360_081525.csv"
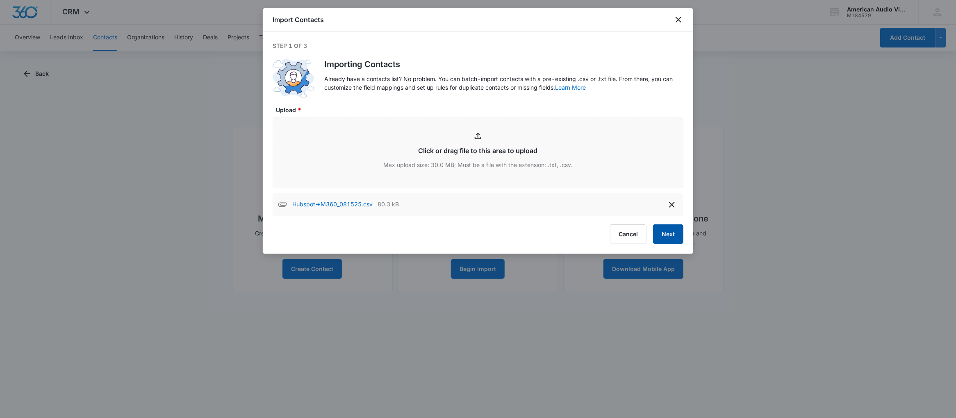
click at [676, 237] on button "Next" at bounding box center [668, 235] width 30 height 20
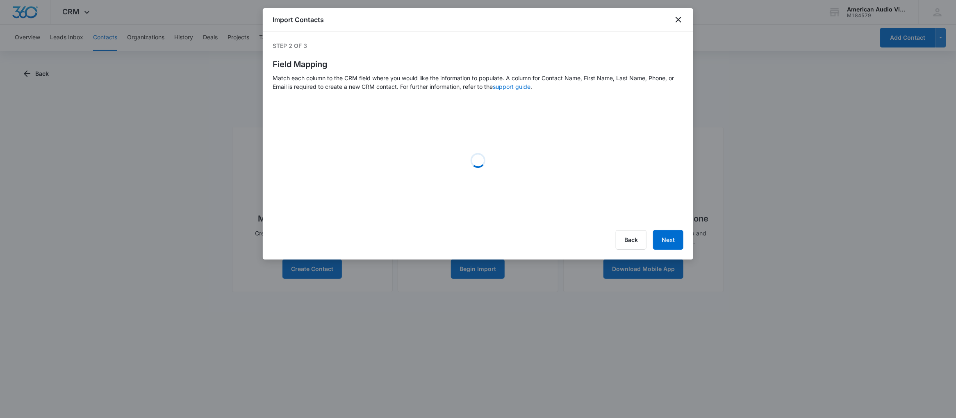
select select "78"
select select "79"
select select "185"
select select "360"
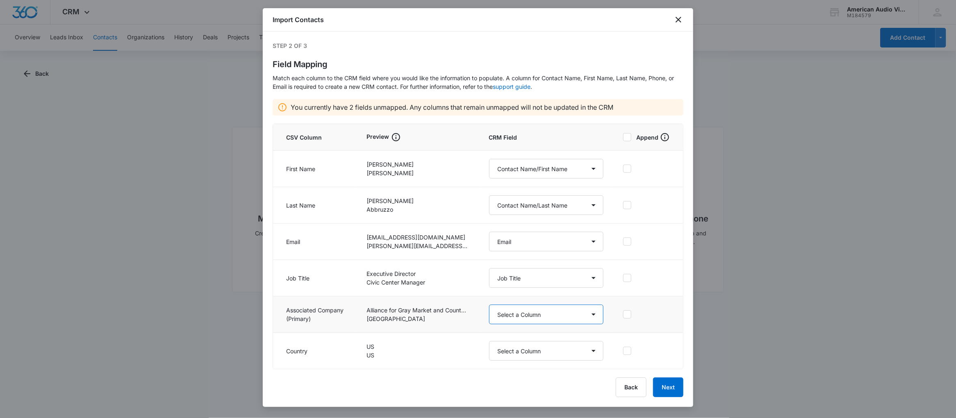
click at [556, 320] on select "Select a Column Address/City Address/Country Address/State Address/Street Addre…" at bounding box center [546, 315] width 114 height 20
select select "359"
click at [489, 305] on select "Select a Column Address/City Address/Country Address/State Address/Street Addre…" at bounding box center [546, 315] width 114 height 20
click at [522, 354] on select "Select a Column Address/City Address/Country Address/State Address/Street Addre…" at bounding box center [546, 351] width 114 height 20
select select "386"
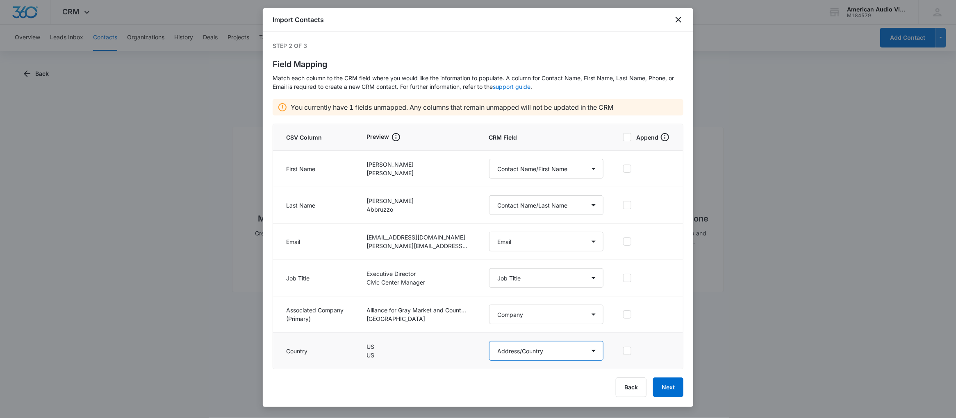
click at [489, 341] on select "Select a Column Address/City Address/Country Address/State Address/Street Addre…" at bounding box center [546, 351] width 114 height 20
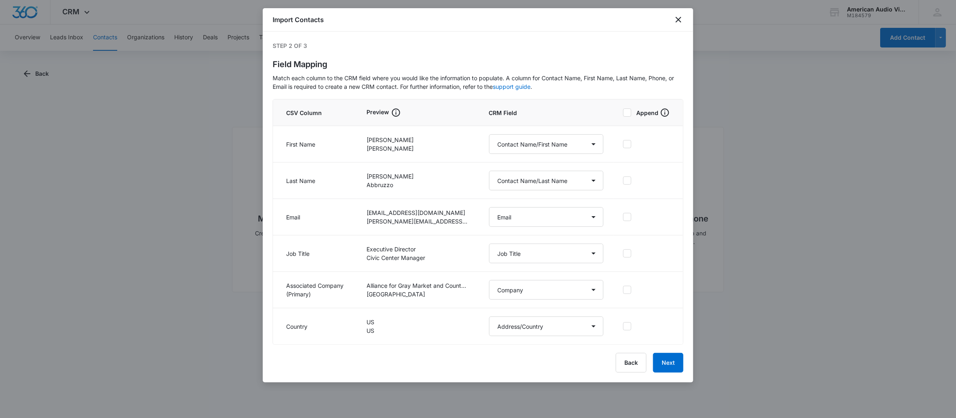
click at [631, 113] on div at bounding box center [627, 113] width 8 height 8
click at [623, 113] on input "Append" at bounding box center [623, 113] width 0 height 6
click at [660, 365] on button "Next" at bounding box center [668, 363] width 30 height 20
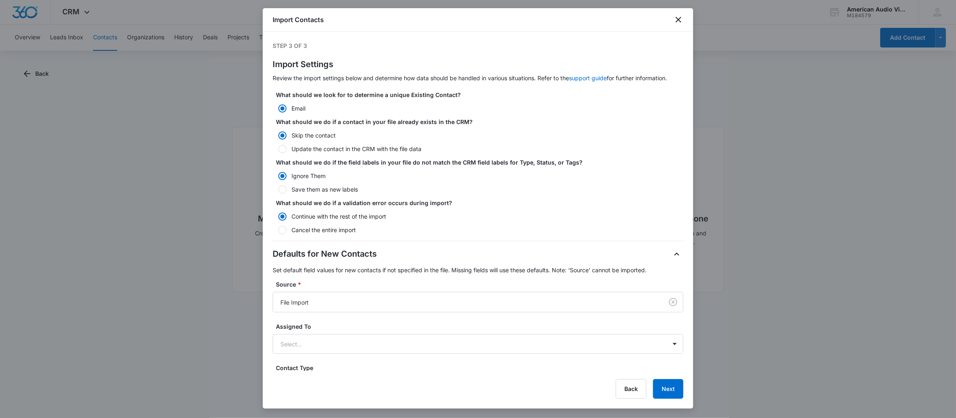
click at [379, 153] on label "Update the contact in the CRM with the file data" at bounding box center [478, 149] width 411 height 9
click at [278, 152] on input "Update the contact in the CRM with the file data" at bounding box center [276, 149] width 6 height 6
radio input "false"
radio input "true"
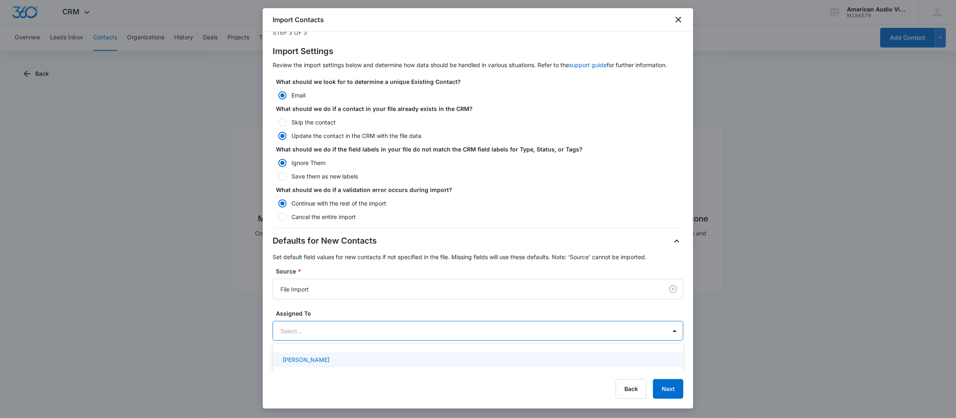
click at [454, 335] on div at bounding box center [467, 331] width 375 height 10
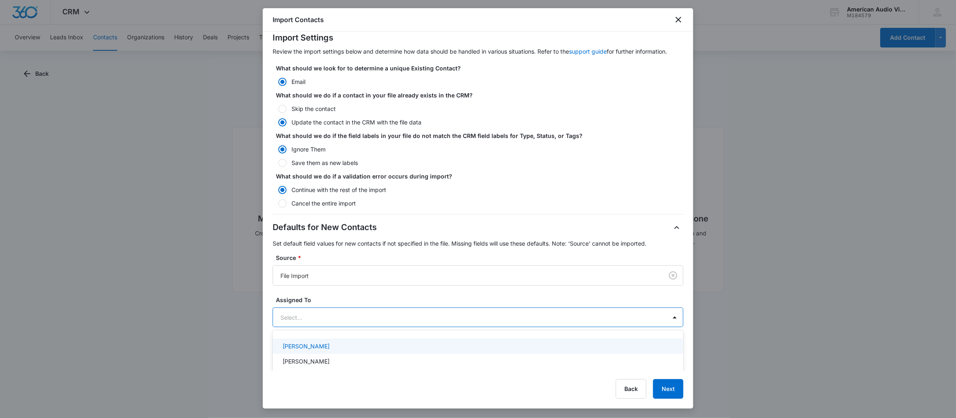
scroll to position [40, 0]
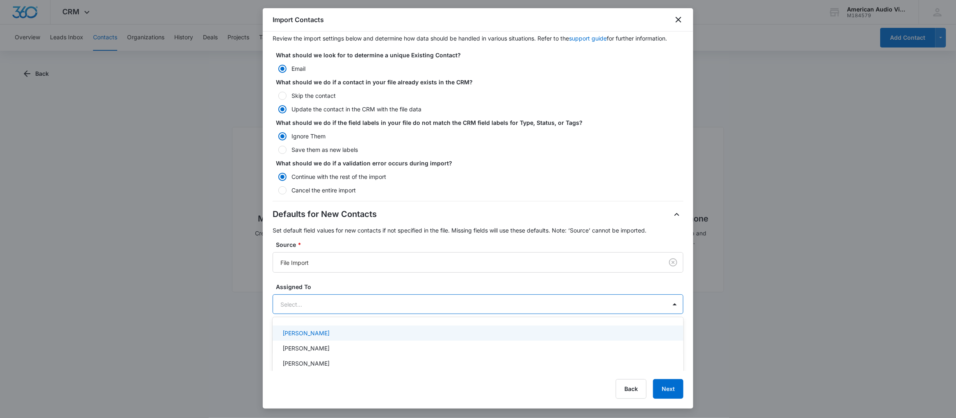
click at [461, 289] on div "Defaults for New Contacts Set default field values for new contacts if not spec…" at bounding box center [478, 302] width 411 height 189
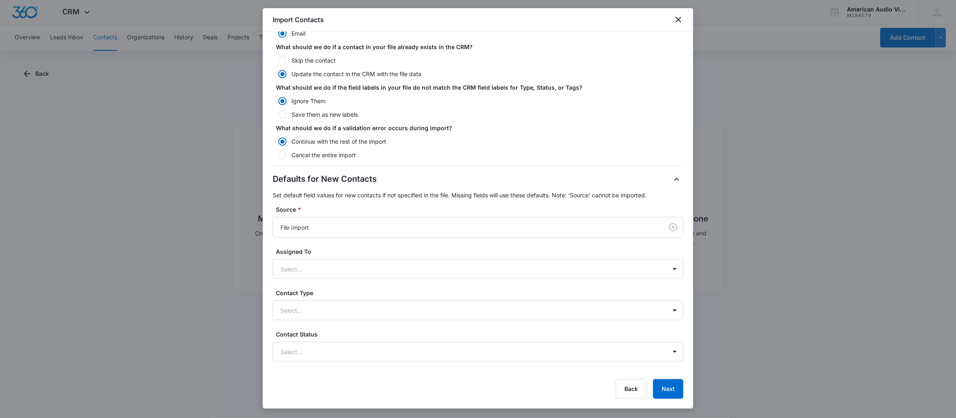
scroll to position [82, 0]
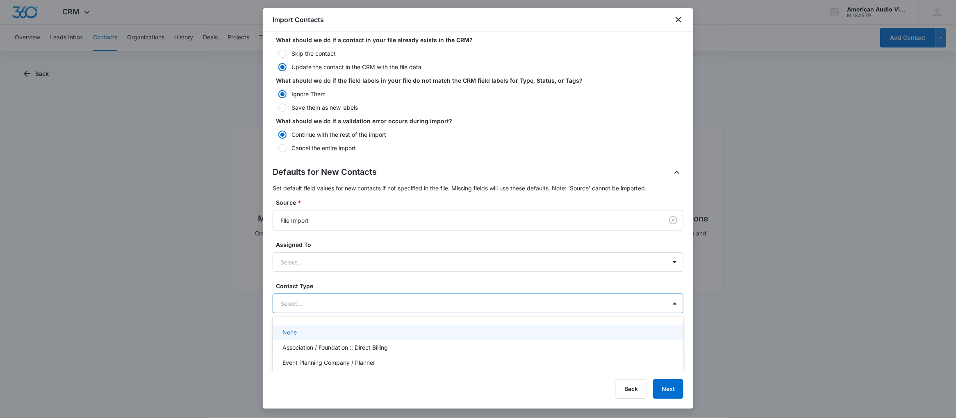
click at [357, 309] on div at bounding box center [467, 304] width 375 height 10
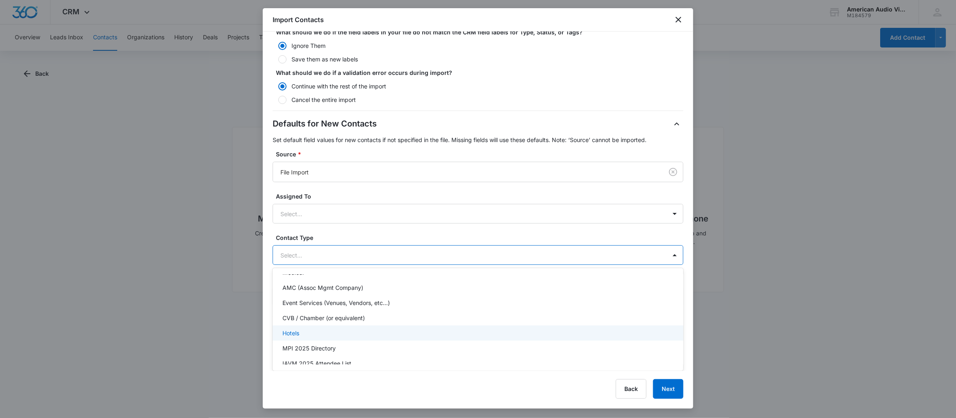
scroll to position [216, 0]
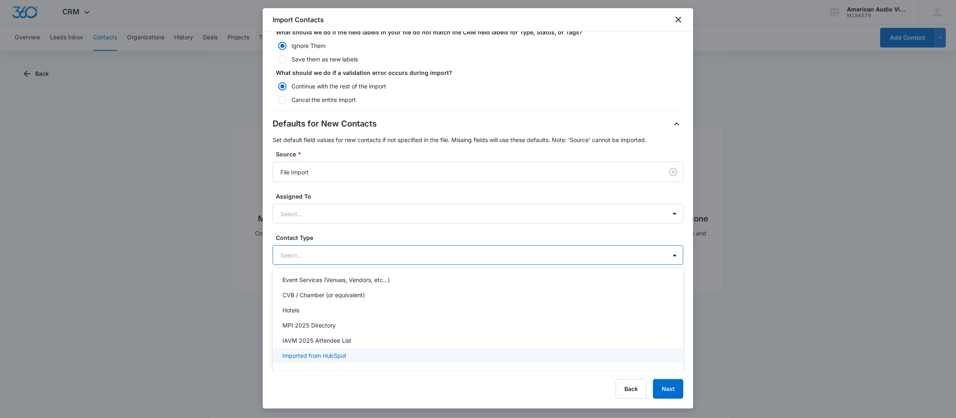
click at [348, 360] on div "Imported from HubSpot" at bounding box center [476, 356] width 389 height 9
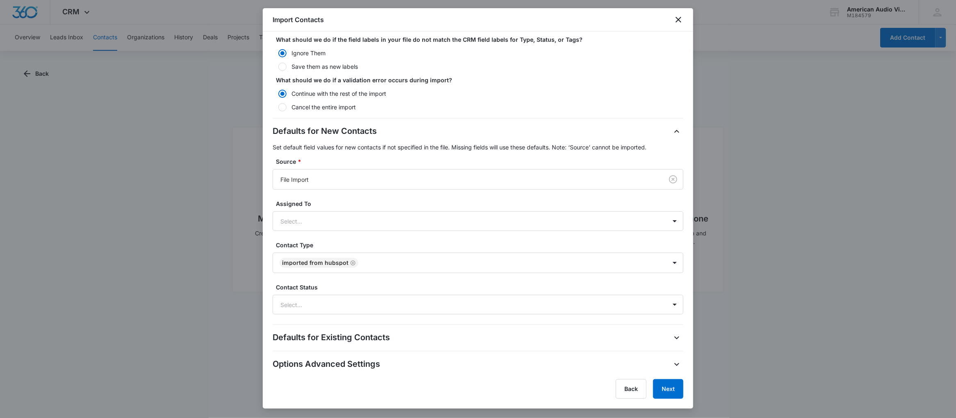
scroll to position [132, 0]
click at [265, 307] on div "Step 3 of 3 Import Settings Review the import settings below and determine how …" at bounding box center [478, 202] width 430 height 340
click at [318, 304] on div at bounding box center [467, 305] width 375 height 10
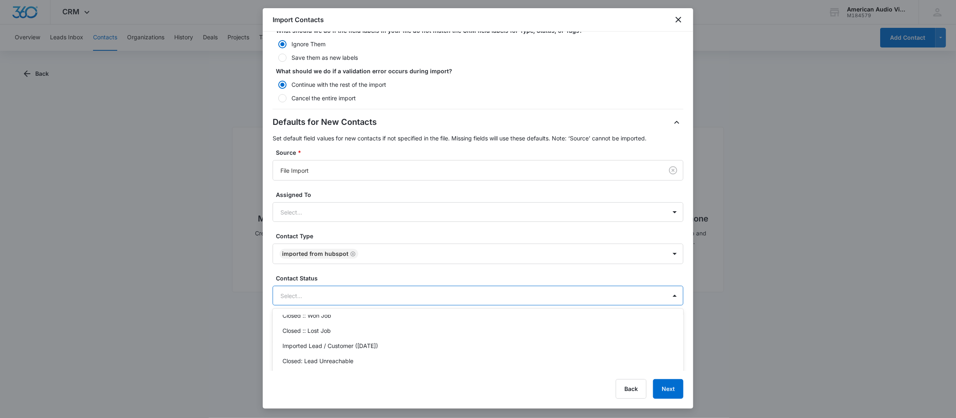
scroll to position [73, 0]
click at [668, 302] on div at bounding box center [674, 295] width 13 height 13
click at [316, 332] on div "None" at bounding box center [478, 324] width 411 height 15
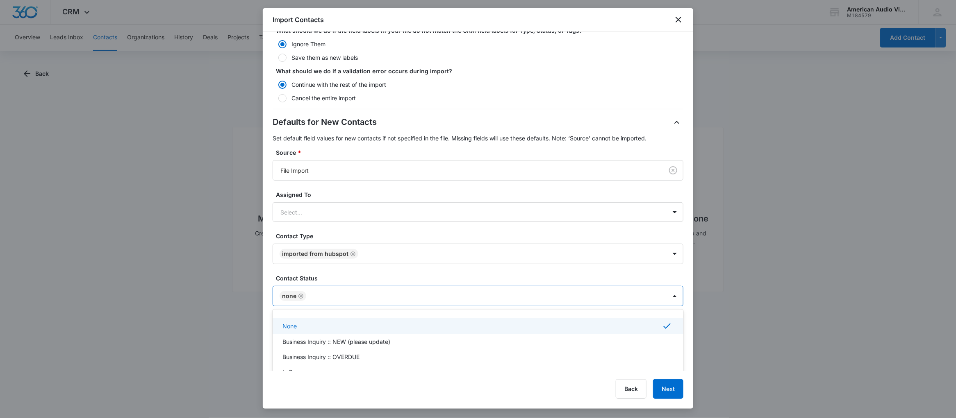
click at [265, 323] on div "Step 3 of 3 Import Settings Review the import settings below and determine how …" at bounding box center [478, 202] width 430 height 340
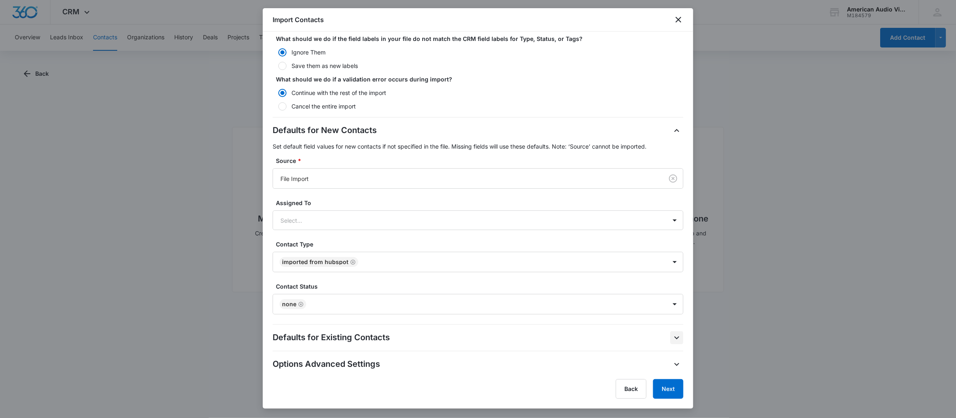
click at [672, 339] on icon "button" at bounding box center [677, 338] width 10 height 10
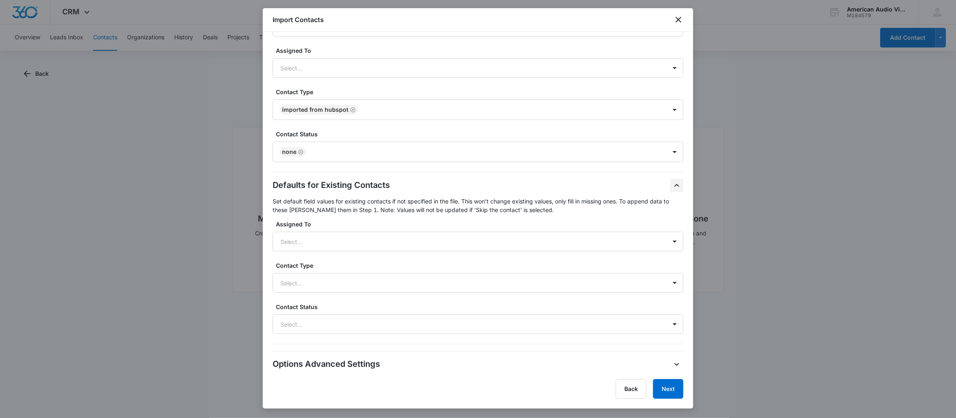
scroll to position [285, 0]
click at [672, 363] on icon "button" at bounding box center [677, 365] width 10 height 10
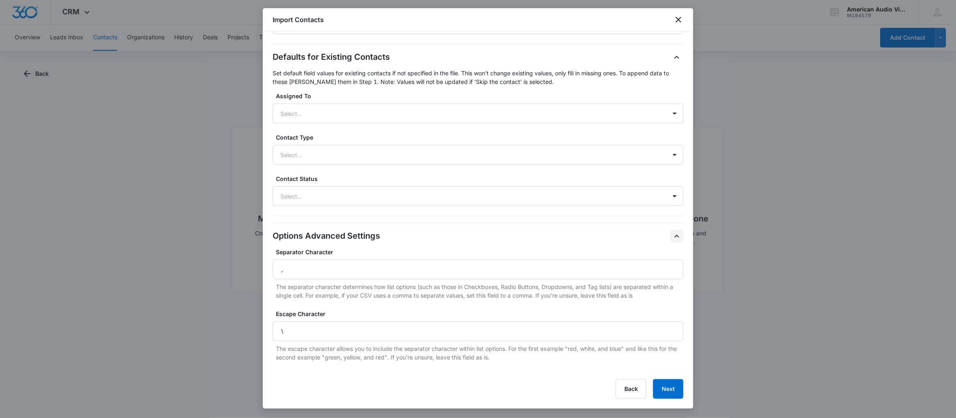
scroll to position [414, 0]
click at [665, 395] on button "Next" at bounding box center [668, 389] width 30 height 20
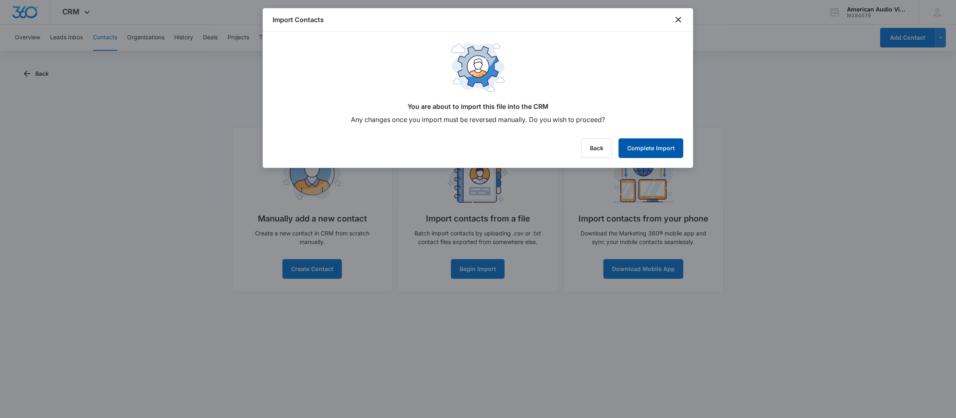
scroll to position [0, 0]
click at [666, 150] on button "Complete Import" at bounding box center [650, 149] width 65 height 20
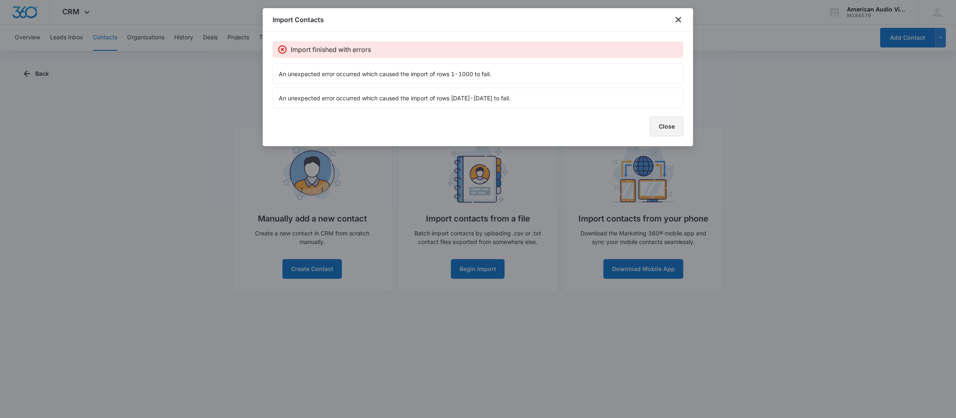
click at [666, 130] on button "Close" at bounding box center [666, 127] width 33 height 20
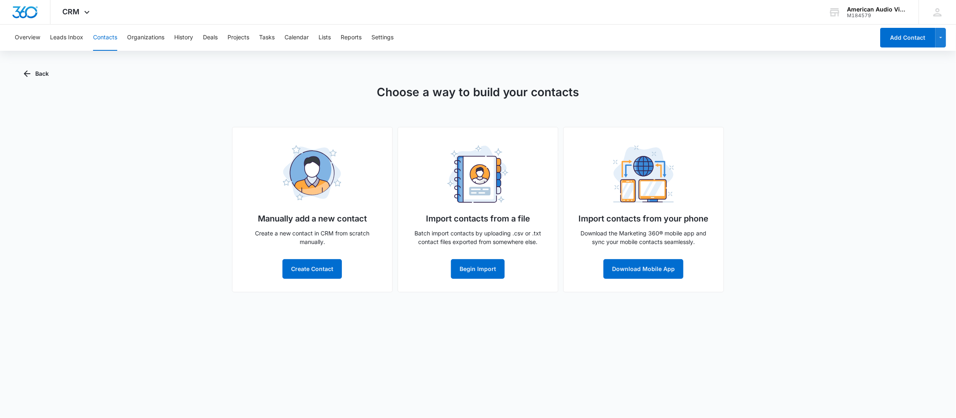
click at [106, 33] on button "Contacts" at bounding box center [105, 38] width 24 height 26
click at [31, 72] on icon "button" at bounding box center [27, 74] width 10 height 10
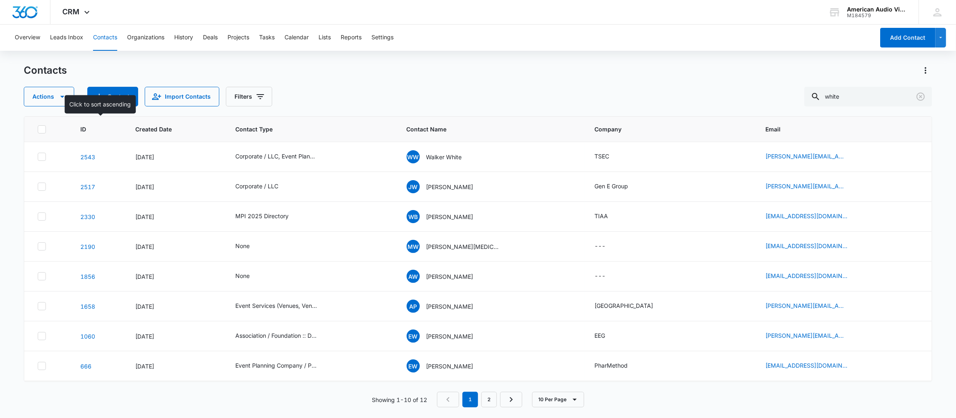
click at [85, 128] on span "ID" at bounding box center [91, 129] width 23 height 9
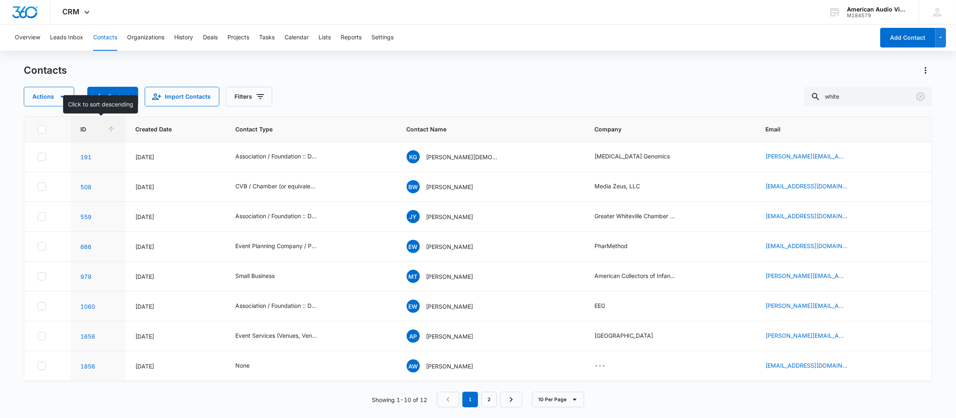
click at [116, 129] on icon at bounding box center [111, 129] width 9 height 9
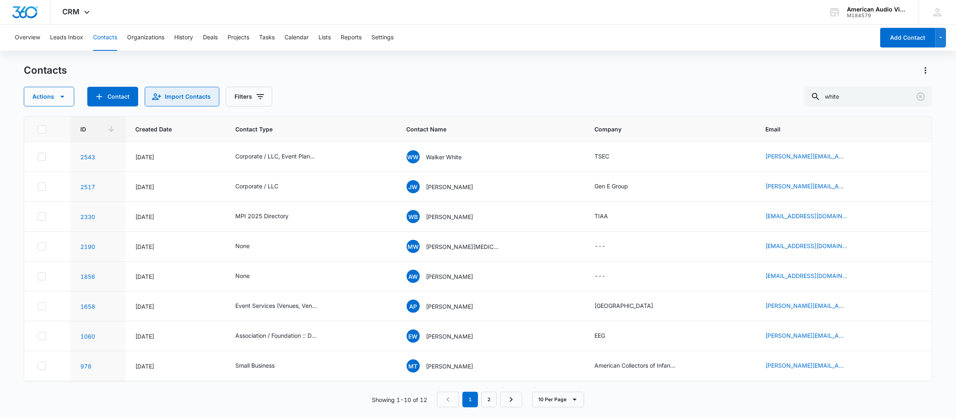
click at [182, 98] on button "Import Contacts" at bounding box center [182, 97] width 75 height 20
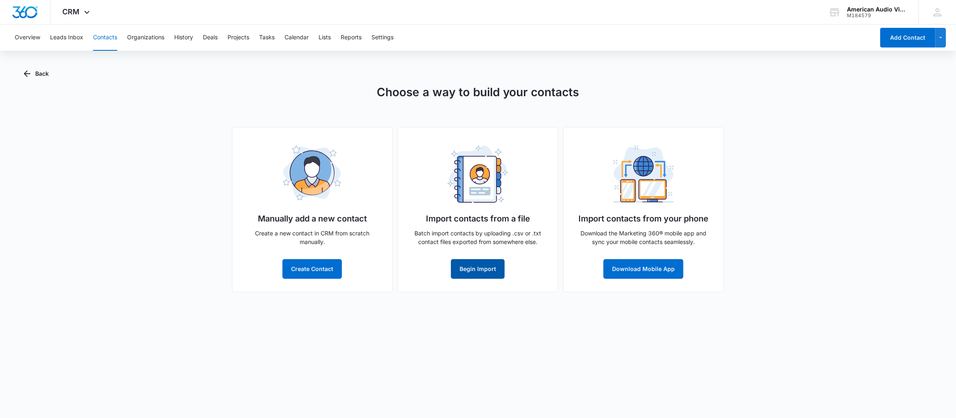
click at [470, 266] on button "Begin Import" at bounding box center [478, 269] width 54 height 20
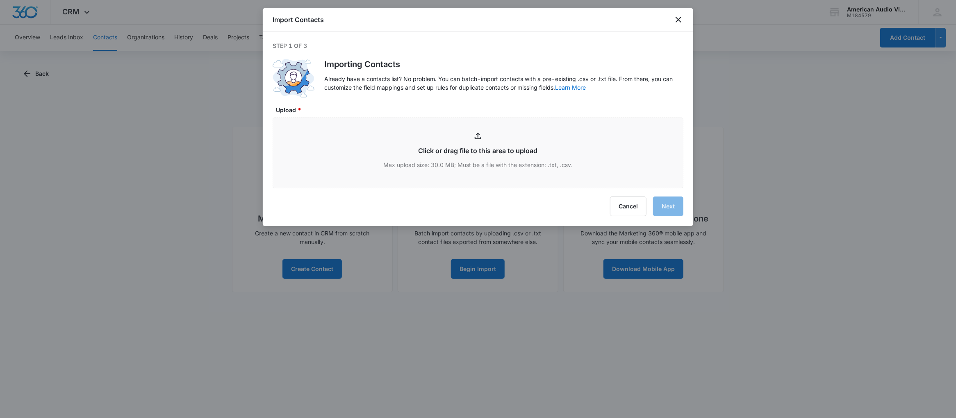
type input "C:\fakepath\Hubspot->M360_081525.csv"
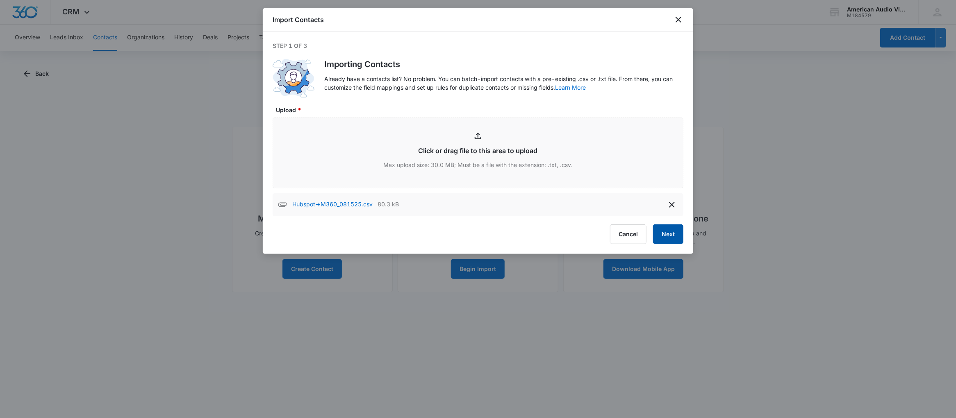
click at [668, 236] on button "Next" at bounding box center [668, 235] width 30 height 20
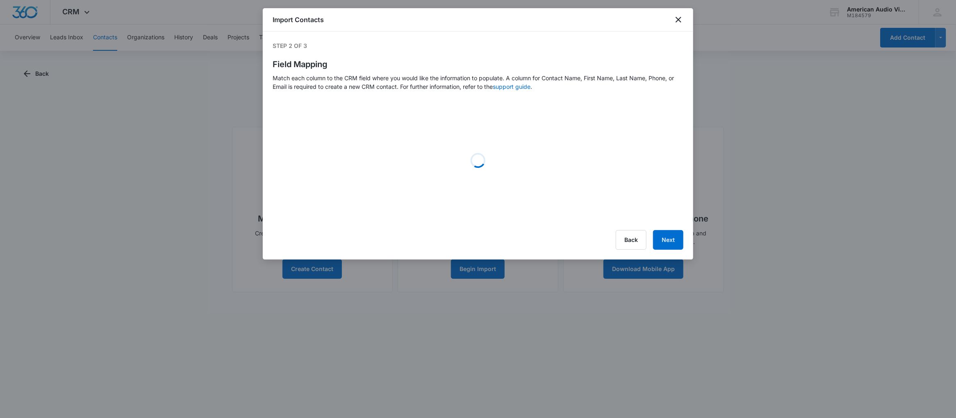
select select "78"
select select "79"
select select "185"
select select "360"
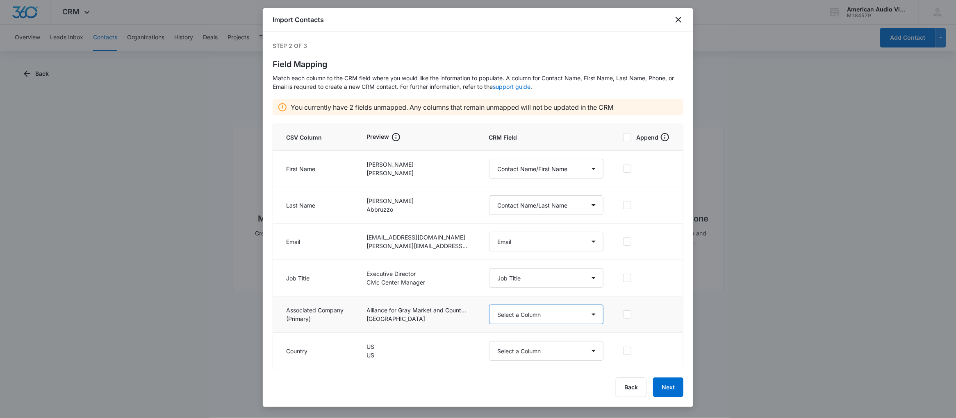
click at [529, 312] on select "Select a Column Address/City Address/Country Address/State Address/Street Addre…" at bounding box center [546, 315] width 114 height 20
select select "359"
click at [489, 305] on select "Select a Column Address/City Address/Country Address/State Address/Street Addre…" at bounding box center [546, 315] width 114 height 20
click at [535, 356] on select "Select a Column Address/City Address/Country Address/State Address/Street Addre…" at bounding box center [546, 351] width 114 height 20
select select "386"
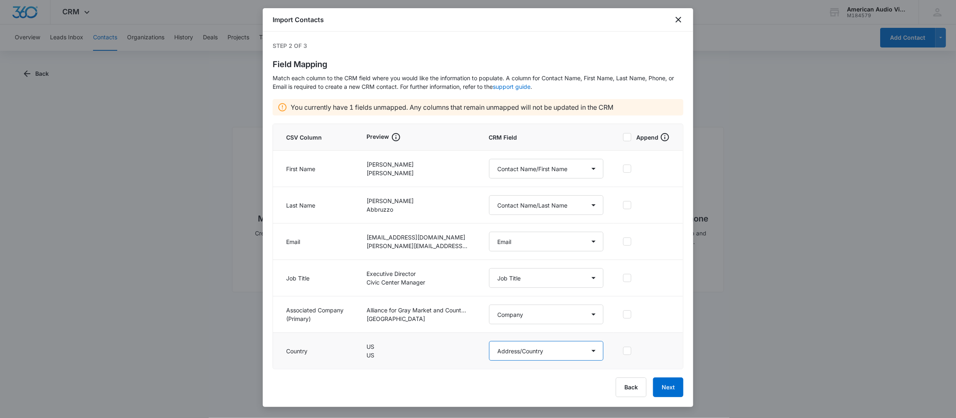
click at [489, 341] on select "Select a Column Address/City Address/Country Address/State Address/Street Addre…" at bounding box center [546, 351] width 114 height 20
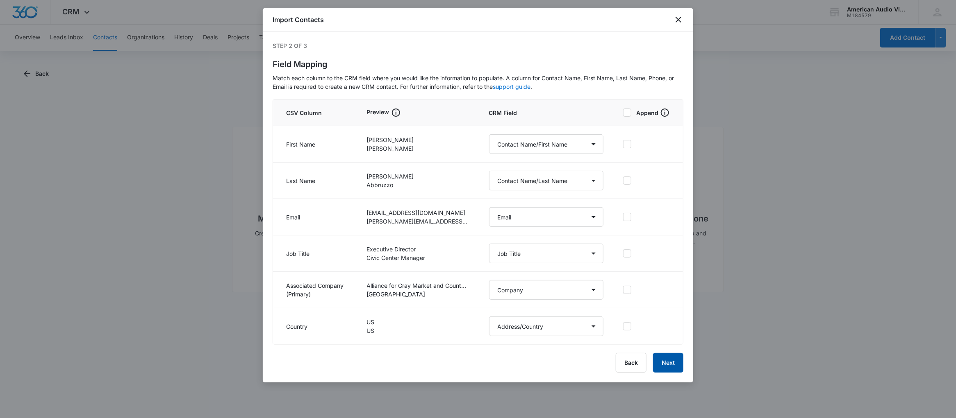
click at [663, 365] on button "Next" at bounding box center [668, 363] width 30 height 20
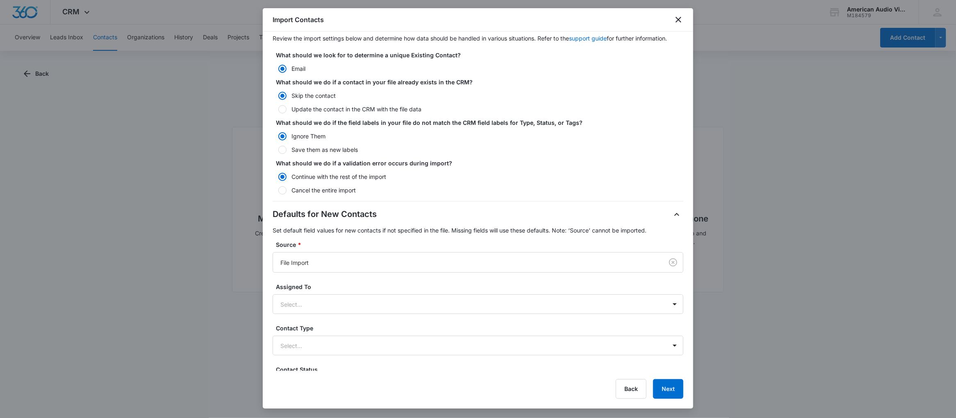
scroll to position [64, 0]
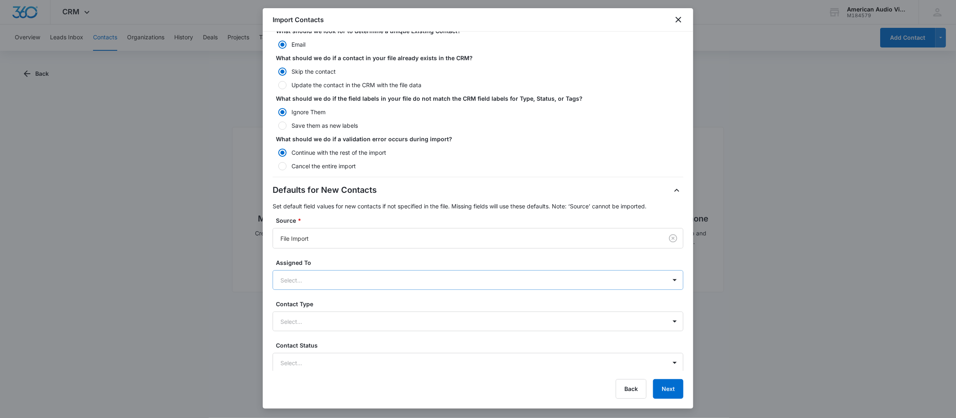
click at [414, 285] on div at bounding box center [467, 280] width 375 height 10
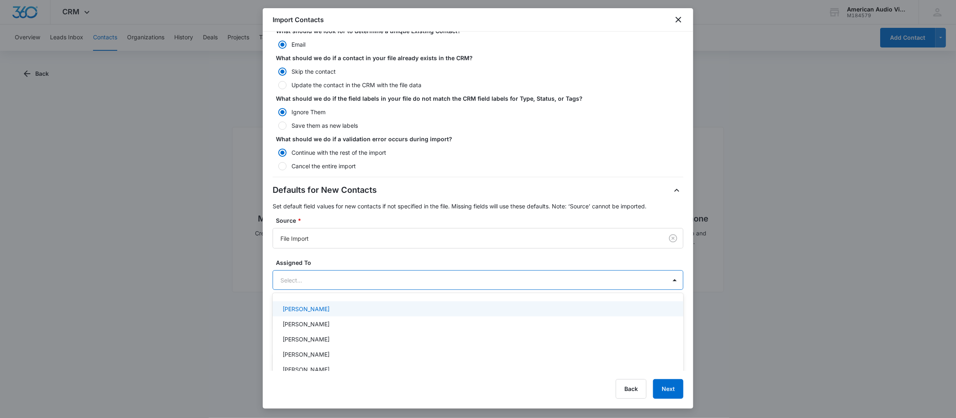
click at [268, 261] on div "Step 3 of 3 Import Settings Review the import settings below and determine how …" at bounding box center [478, 202] width 430 height 340
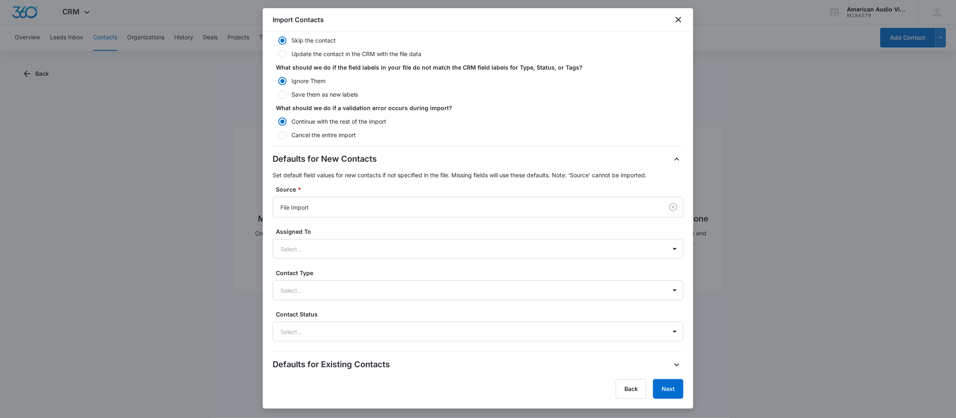
scroll to position [119, 0]
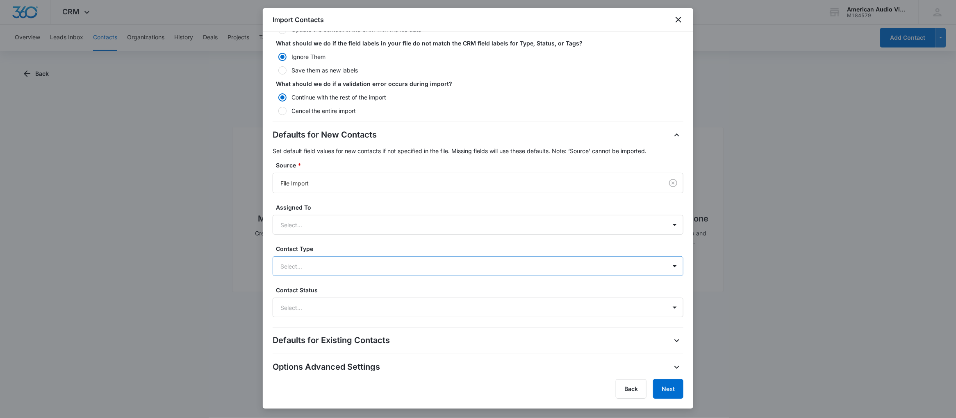
click at [296, 272] on div at bounding box center [467, 266] width 375 height 10
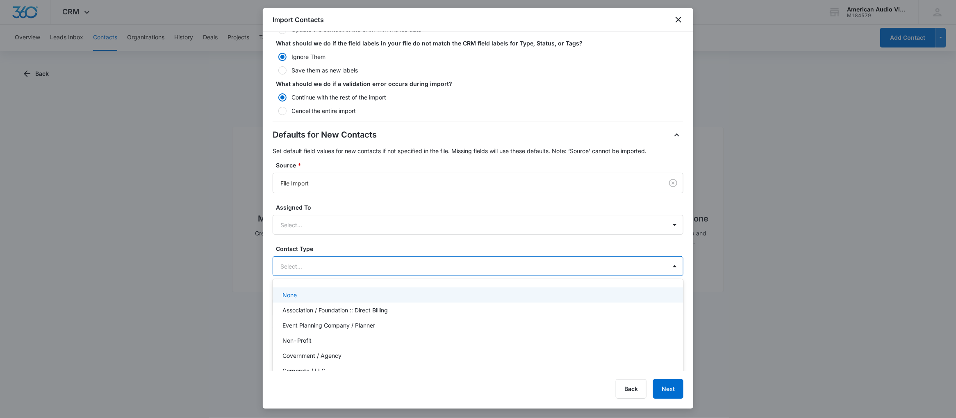
click at [282, 300] on p "None" at bounding box center [289, 295] width 14 height 9
click at [266, 299] on div "Step 3 of 3 Import Settings Review the import settings below and determine how …" at bounding box center [478, 202] width 430 height 340
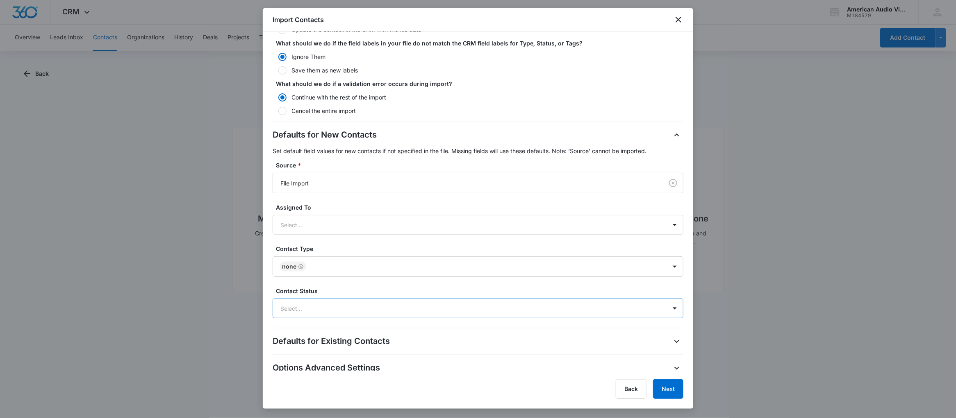
click at [295, 314] on div at bounding box center [467, 309] width 375 height 10
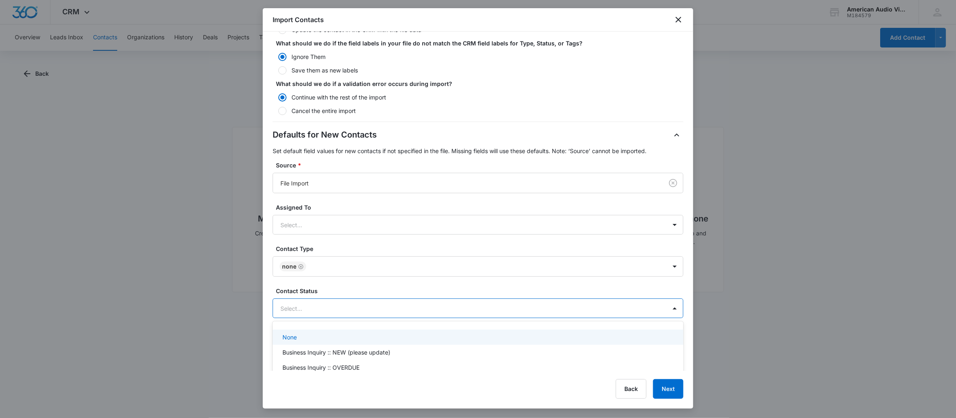
click at [291, 342] on p "None" at bounding box center [289, 337] width 14 height 9
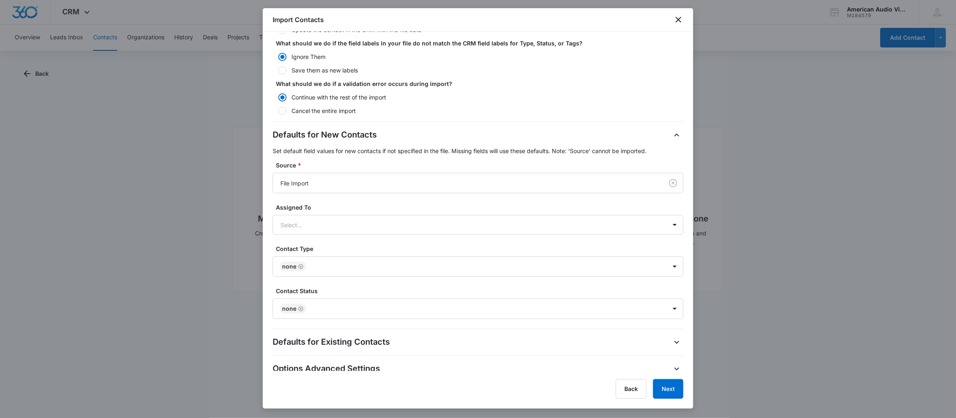
click at [264, 325] on div "Step 3 of 3 Import Settings Review the import settings below and determine how …" at bounding box center [478, 202] width 430 height 340
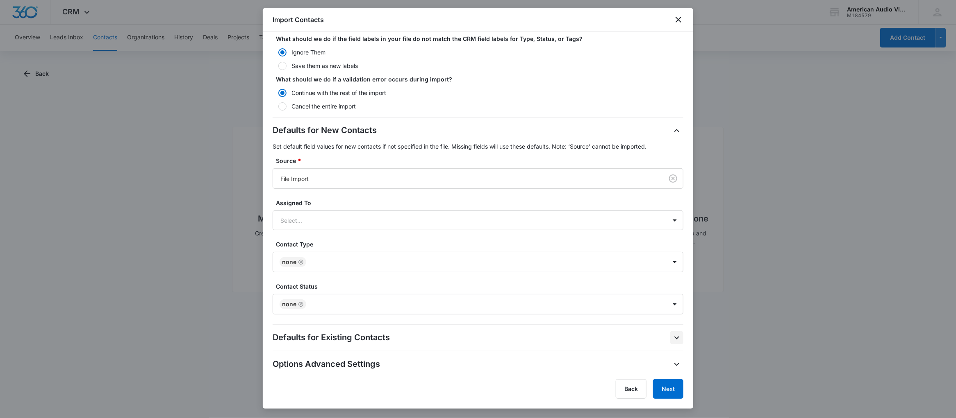
click at [672, 339] on icon "button" at bounding box center [677, 338] width 10 height 10
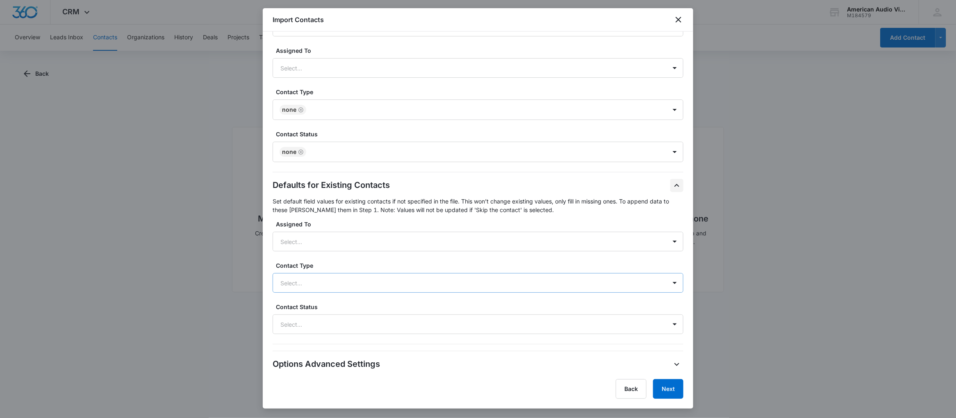
scroll to position [285, 0]
click at [666, 390] on button "Next" at bounding box center [668, 389] width 30 height 20
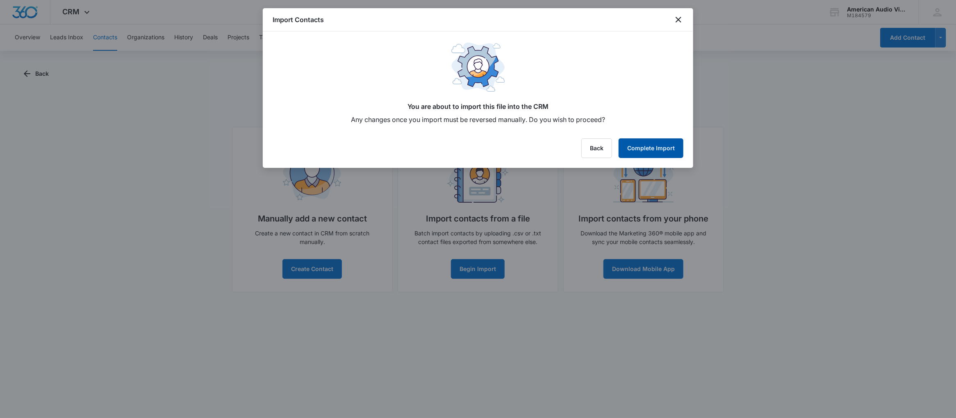
click at [653, 150] on button "Complete Import" at bounding box center [650, 149] width 65 height 20
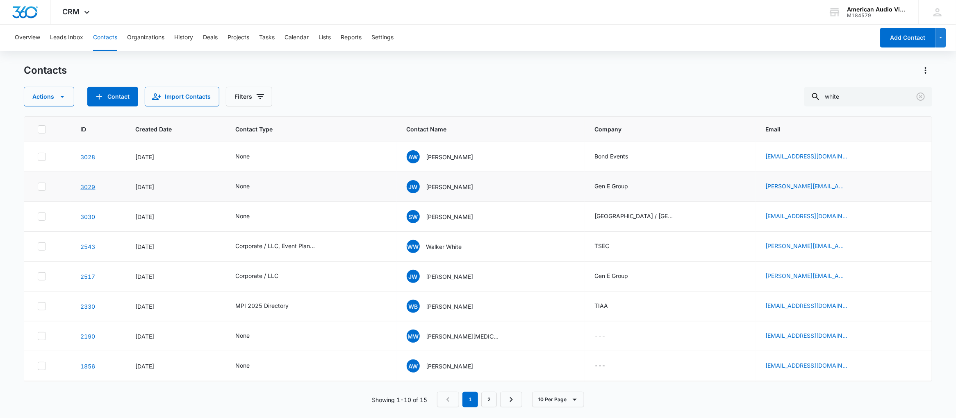
click at [92, 184] on link "3029" at bounding box center [87, 187] width 15 height 7
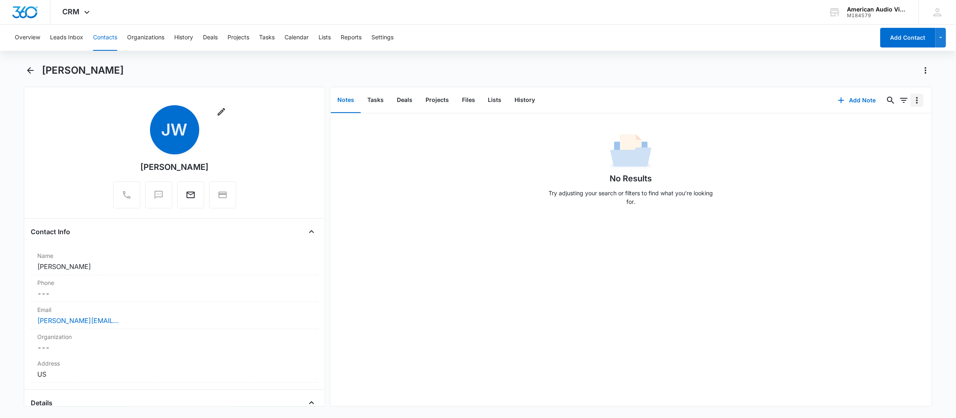
click at [912, 99] on icon "Overflow Menu" at bounding box center [917, 100] width 10 height 10
click at [31, 73] on icon "Back" at bounding box center [30, 71] width 10 height 10
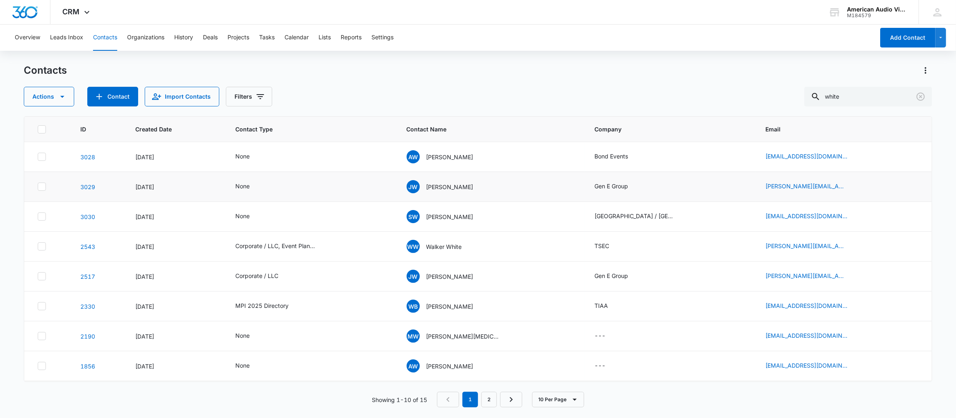
click at [44, 187] on icon at bounding box center [41, 186] width 7 height 7
click at [38, 187] on input "checkbox" at bounding box center [37, 187] width 0 height 0
checkbox input "true"
click at [42, 278] on icon at bounding box center [41, 276] width 7 height 7
click at [38, 277] on input "checkbox" at bounding box center [37, 277] width 0 height 0
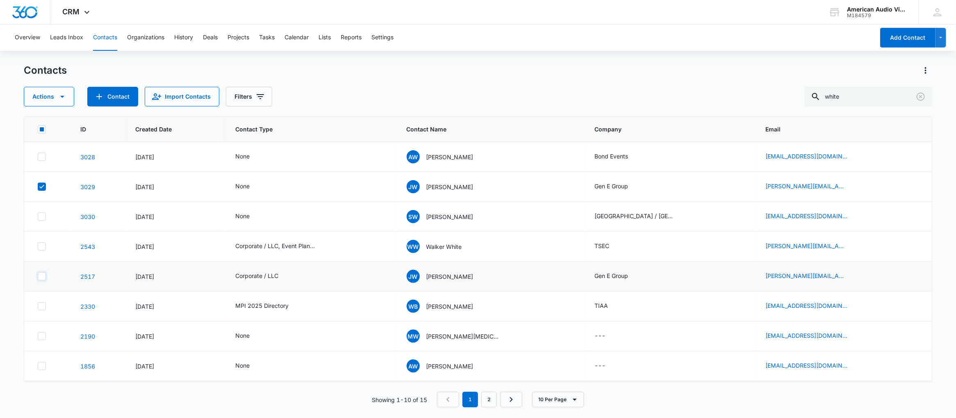
checkbox input "true"
click at [61, 98] on icon "button" at bounding box center [62, 97] width 10 height 10
click at [54, 135] on div "Merge" at bounding box center [64, 135] width 60 height 6
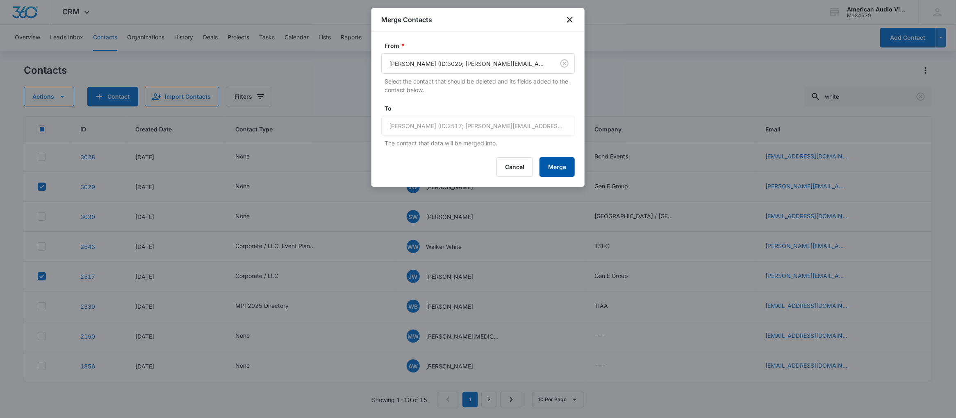
click at [548, 168] on button "Merge" at bounding box center [556, 167] width 35 height 20
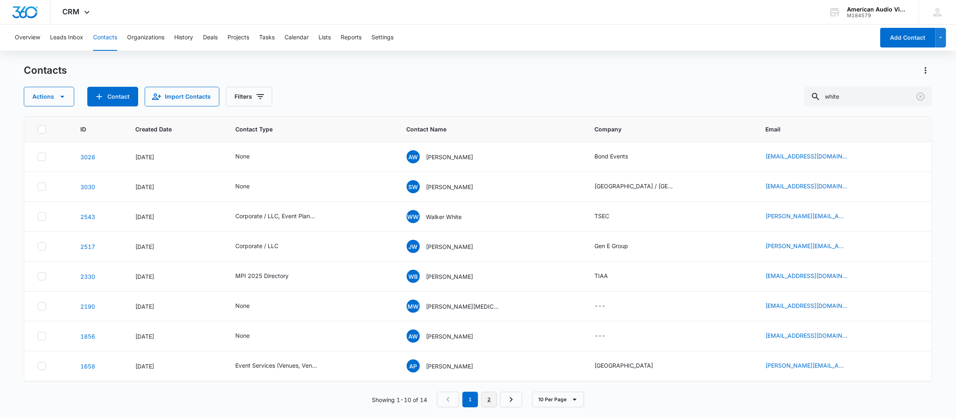
click at [492, 397] on link "2" at bounding box center [489, 400] width 16 height 16
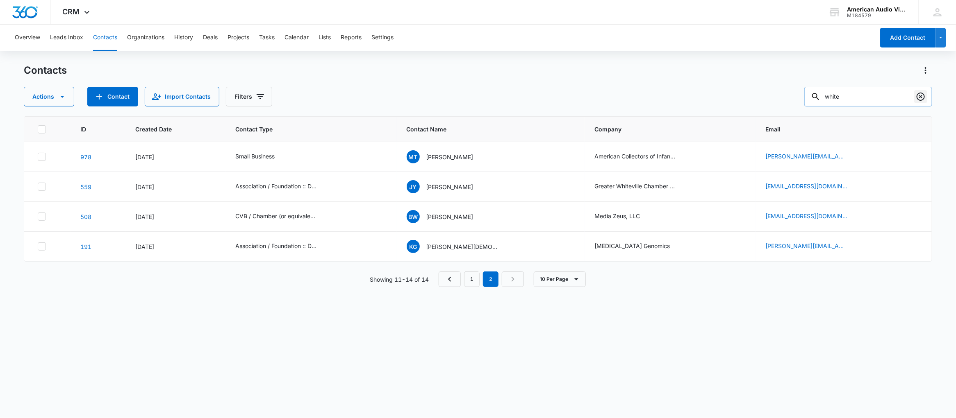
click at [921, 95] on icon "Clear" at bounding box center [920, 97] width 8 height 8
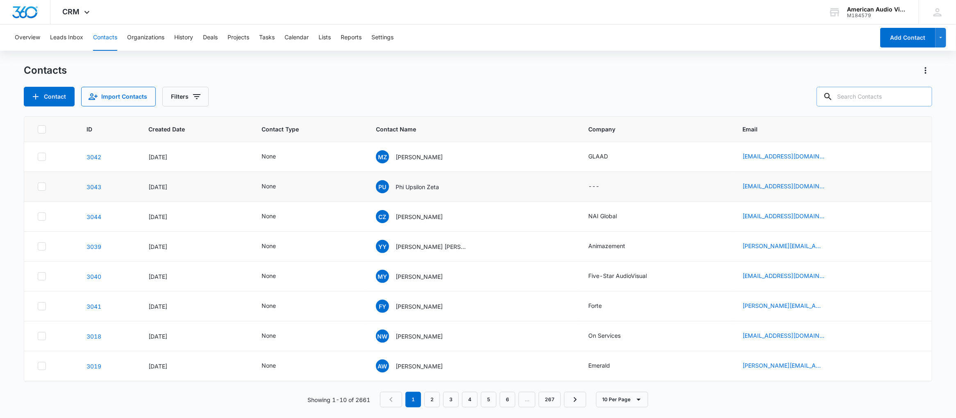
drag, startPoint x: 43, startPoint y: 189, endPoint x: 49, endPoint y: 187, distance: 6.0
click at [43, 189] on icon at bounding box center [41, 186] width 7 height 7
click at [38, 187] on input "checkbox" at bounding box center [37, 187] width 0 height 0
checkbox input "true"
click at [61, 97] on icon "button" at bounding box center [62, 97] width 4 height 2
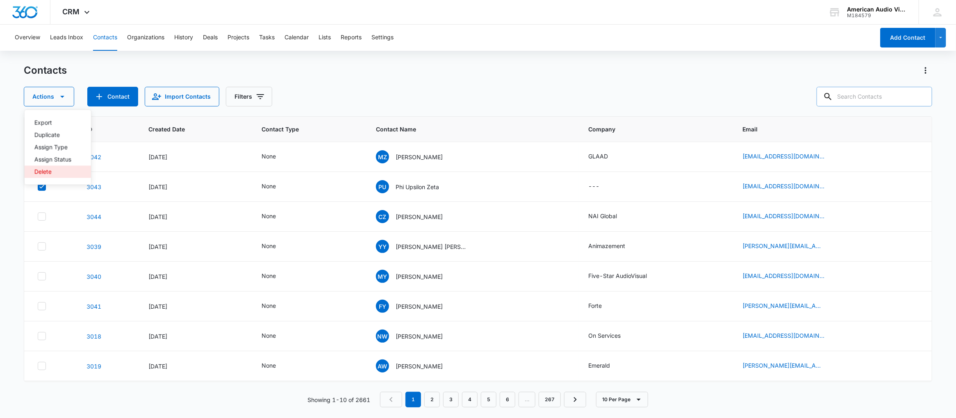
click at [61, 171] on div "Delete" at bounding box center [52, 172] width 37 height 6
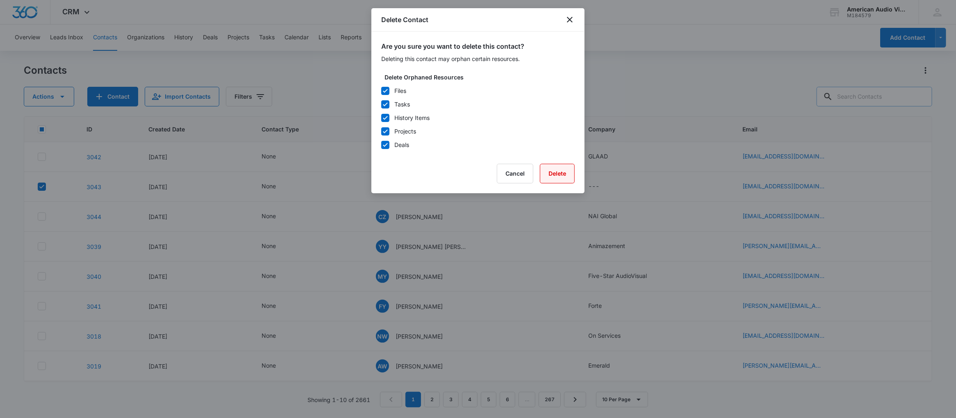
click at [548, 169] on button "Delete" at bounding box center [557, 174] width 35 height 20
